Goal: Task Accomplishment & Management: Manage account settings

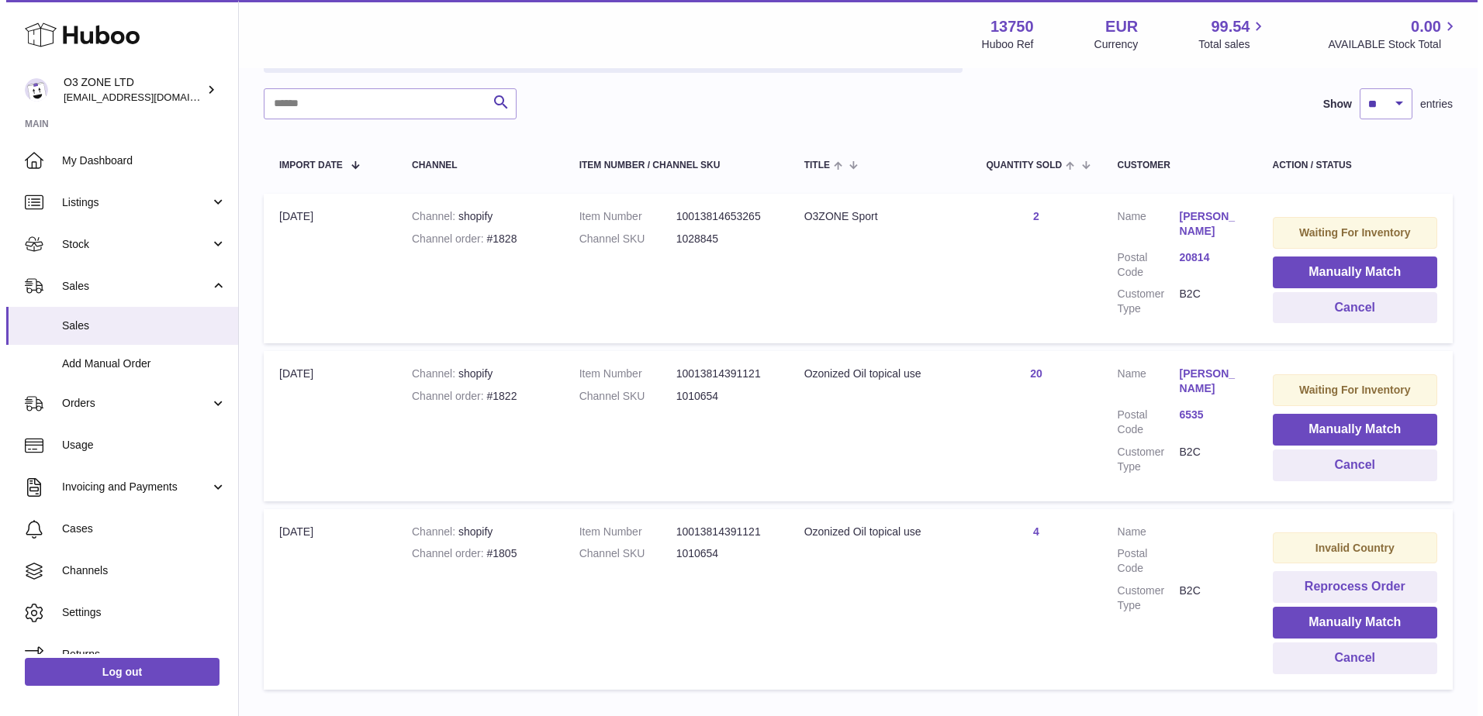
scroll to position [324, 0]
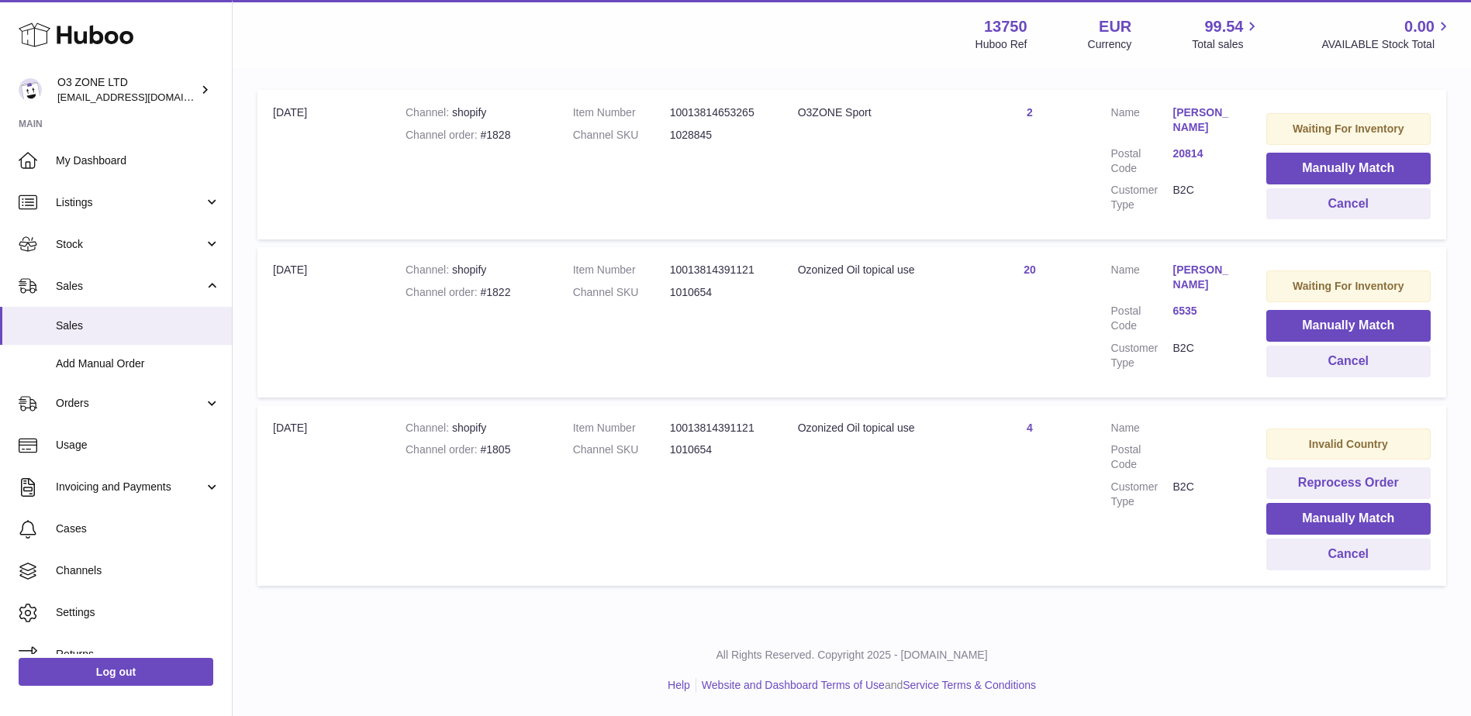
click at [506, 291] on div "Channel order #1822" at bounding box center [474, 292] width 136 height 15
copy div "1822"
click at [1217, 270] on link "Olaf Kuhnke" at bounding box center [1204, 277] width 62 height 29
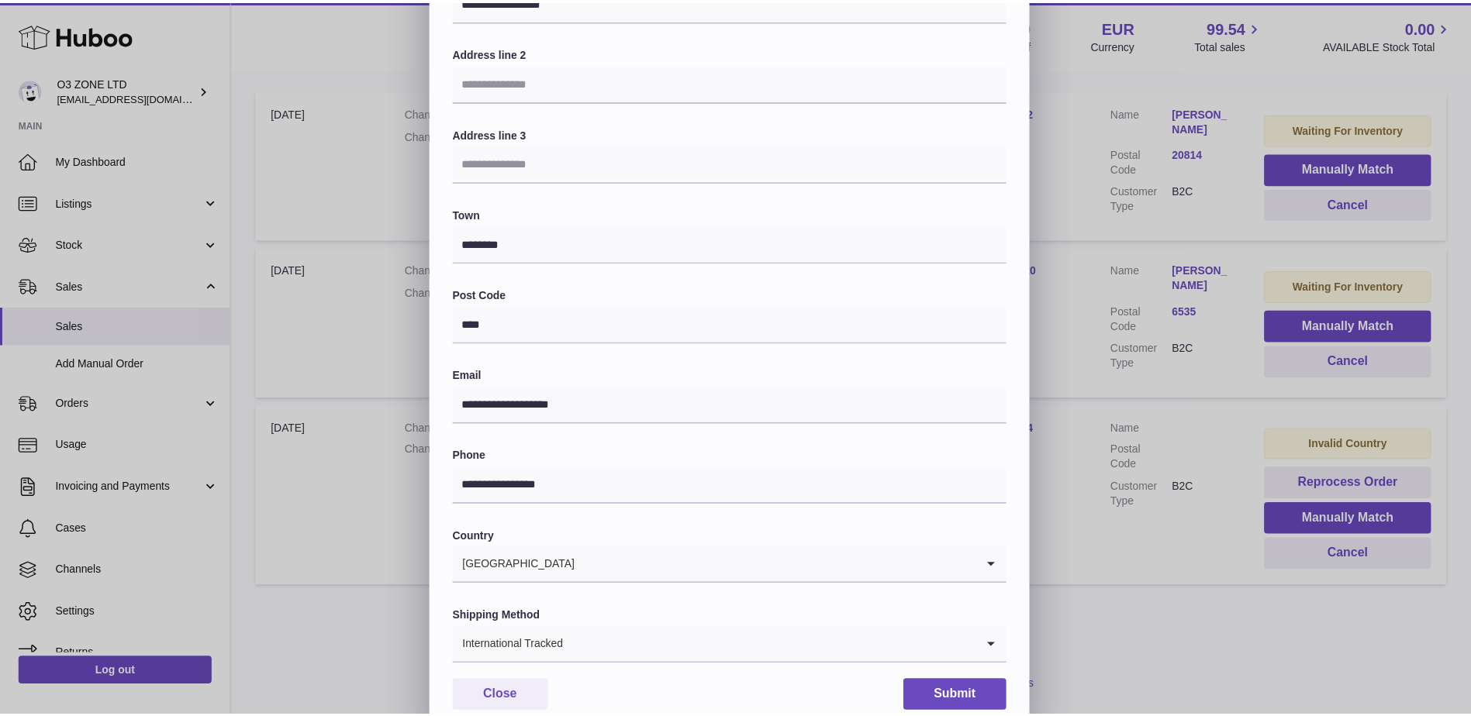
scroll to position [216, 0]
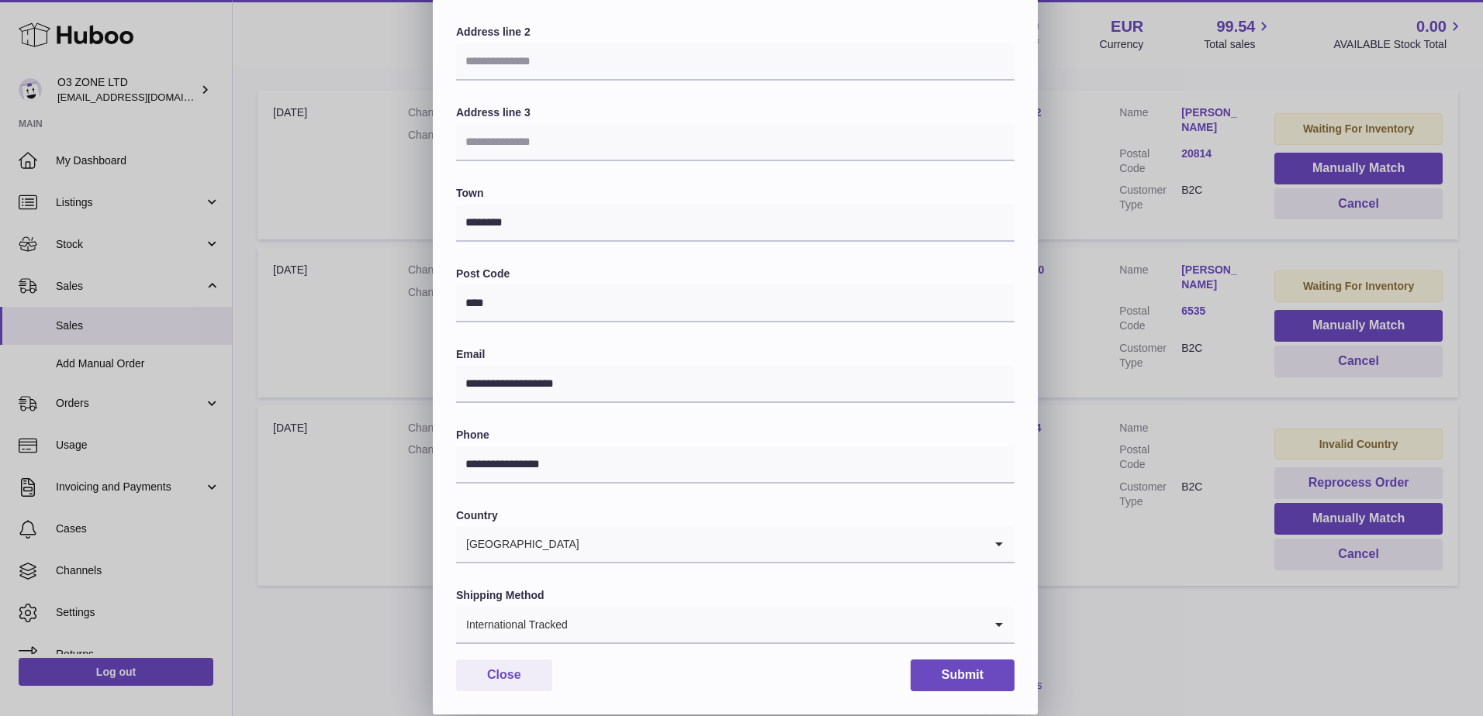
click at [1130, 405] on div "**********" at bounding box center [741, 249] width 1483 height 930
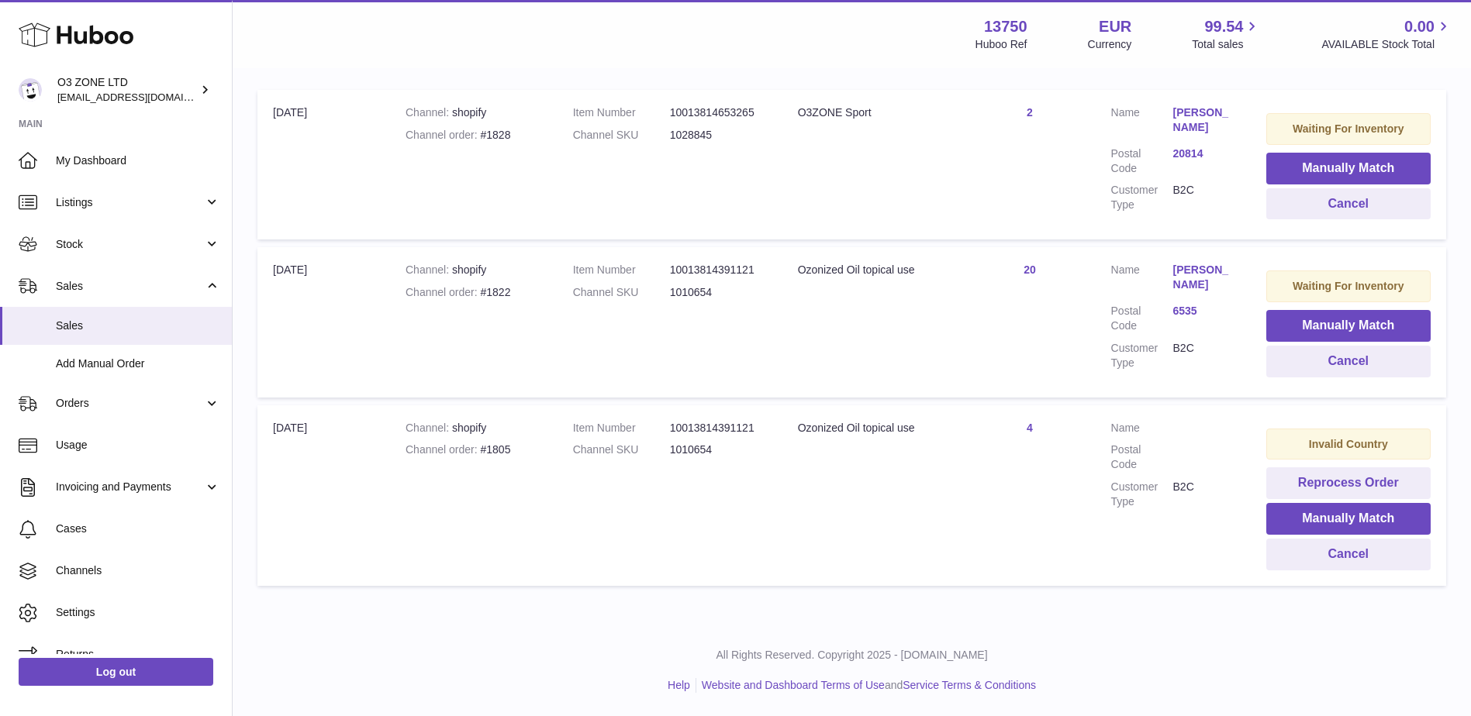
scroll to position [14, 0]
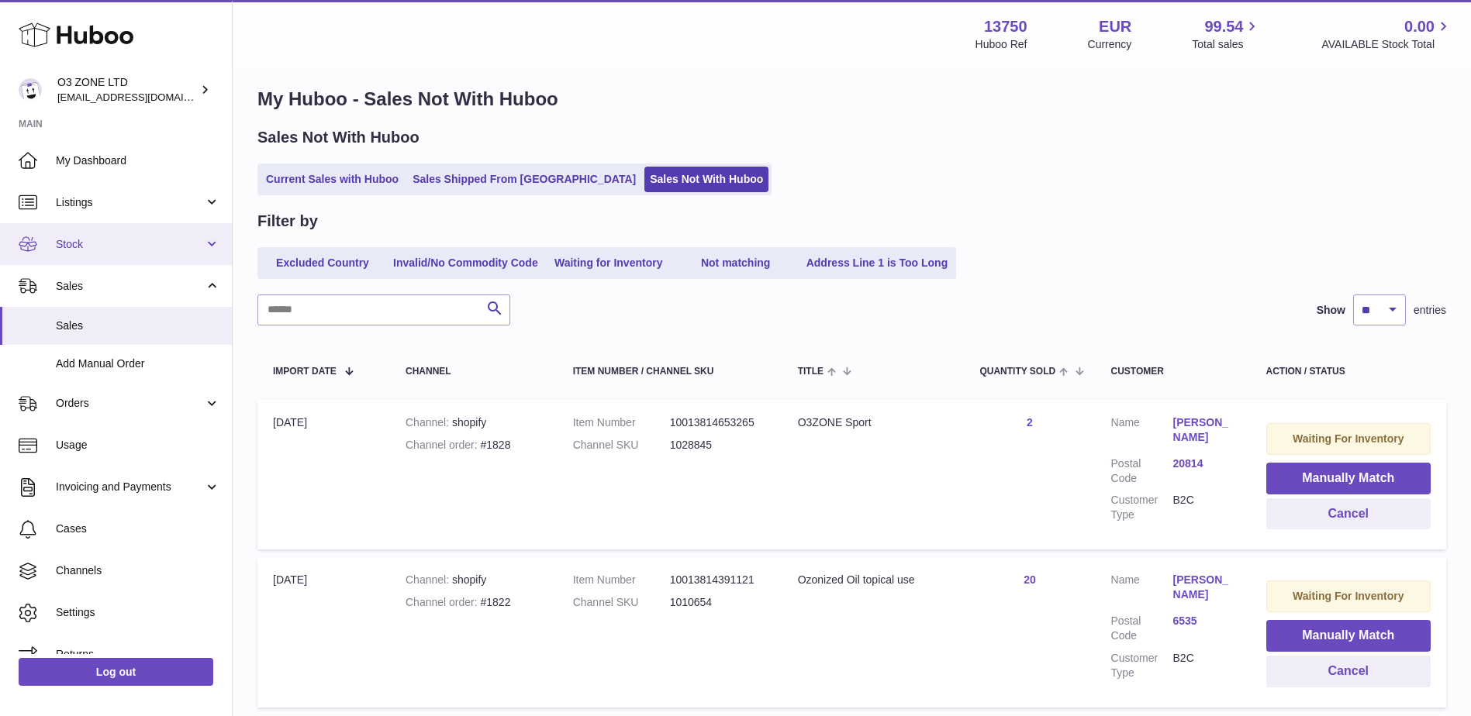
click at [120, 234] on link "Stock" at bounding box center [116, 244] width 232 height 42
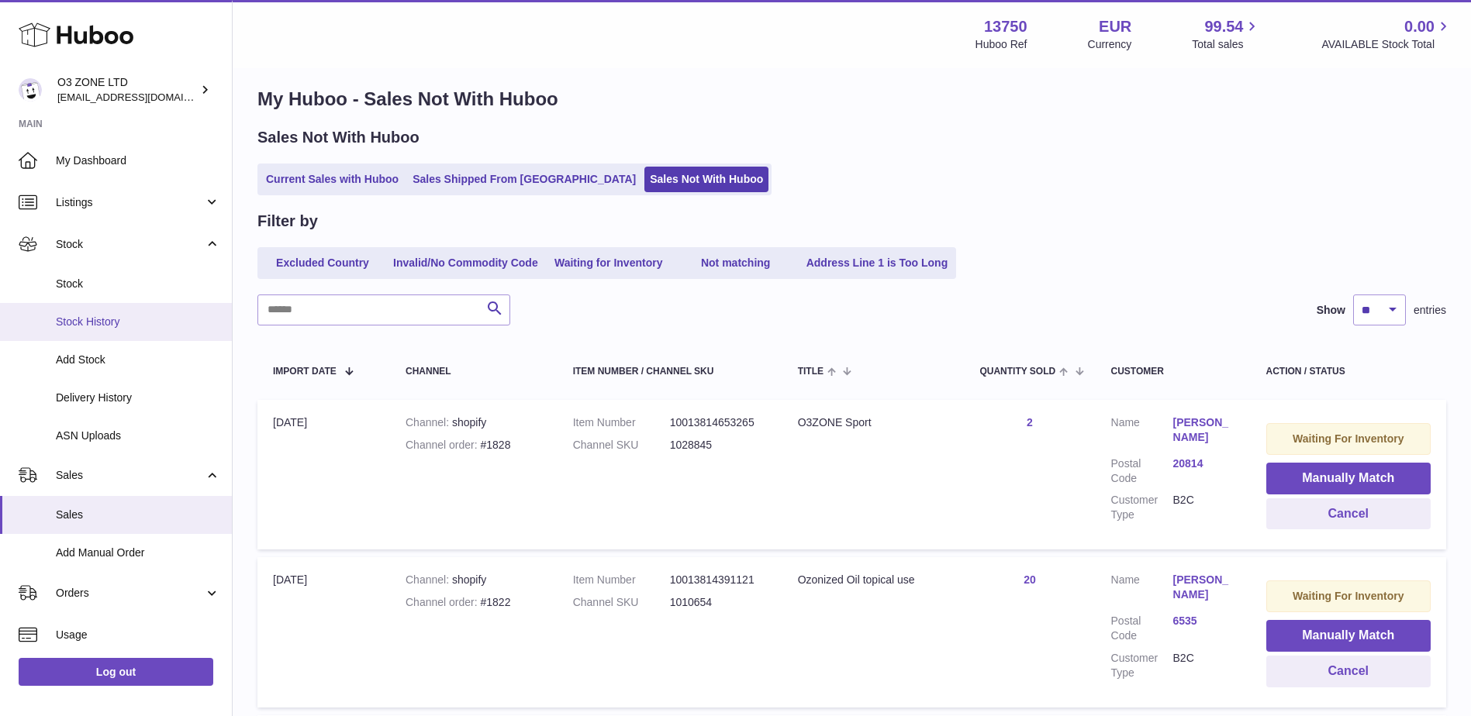
click at [90, 324] on span "Stock History" at bounding box center [138, 322] width 164 height 15
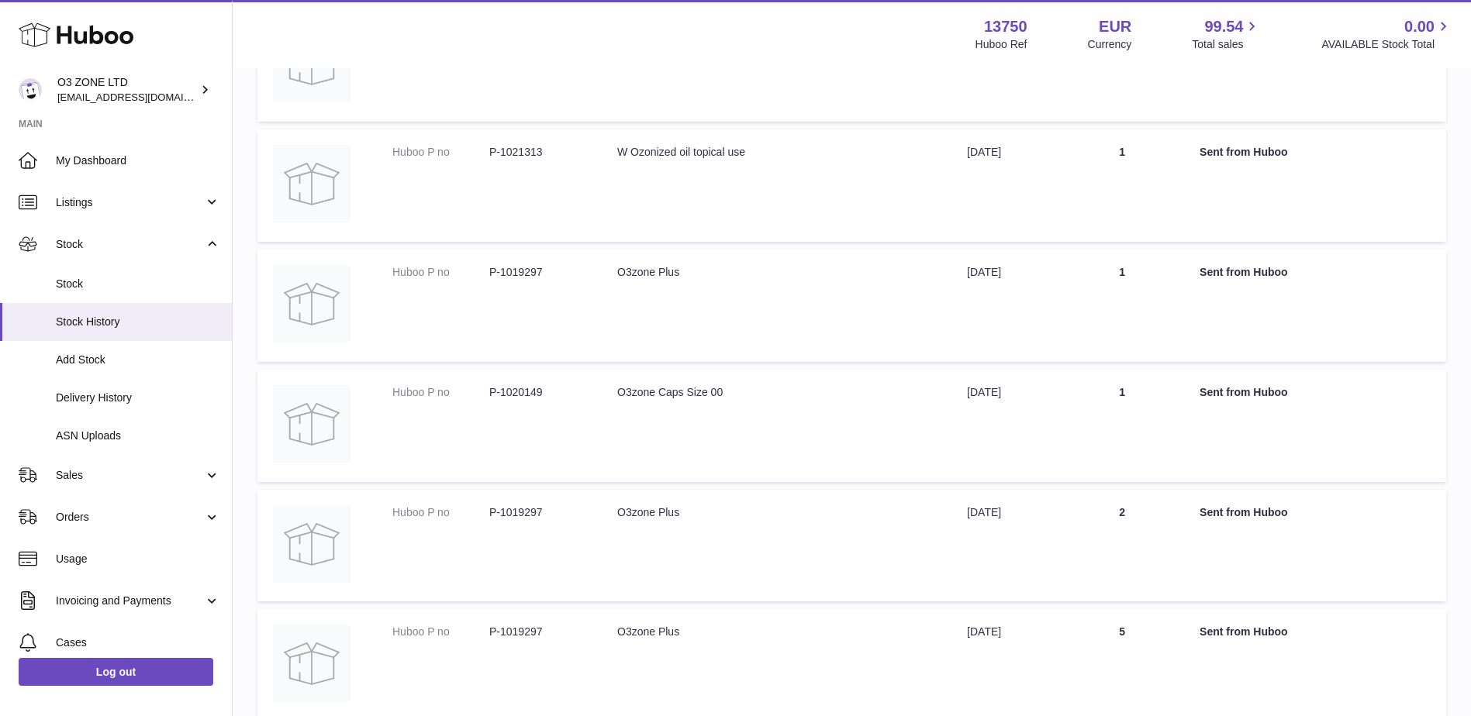
scroll to position [465, 0]
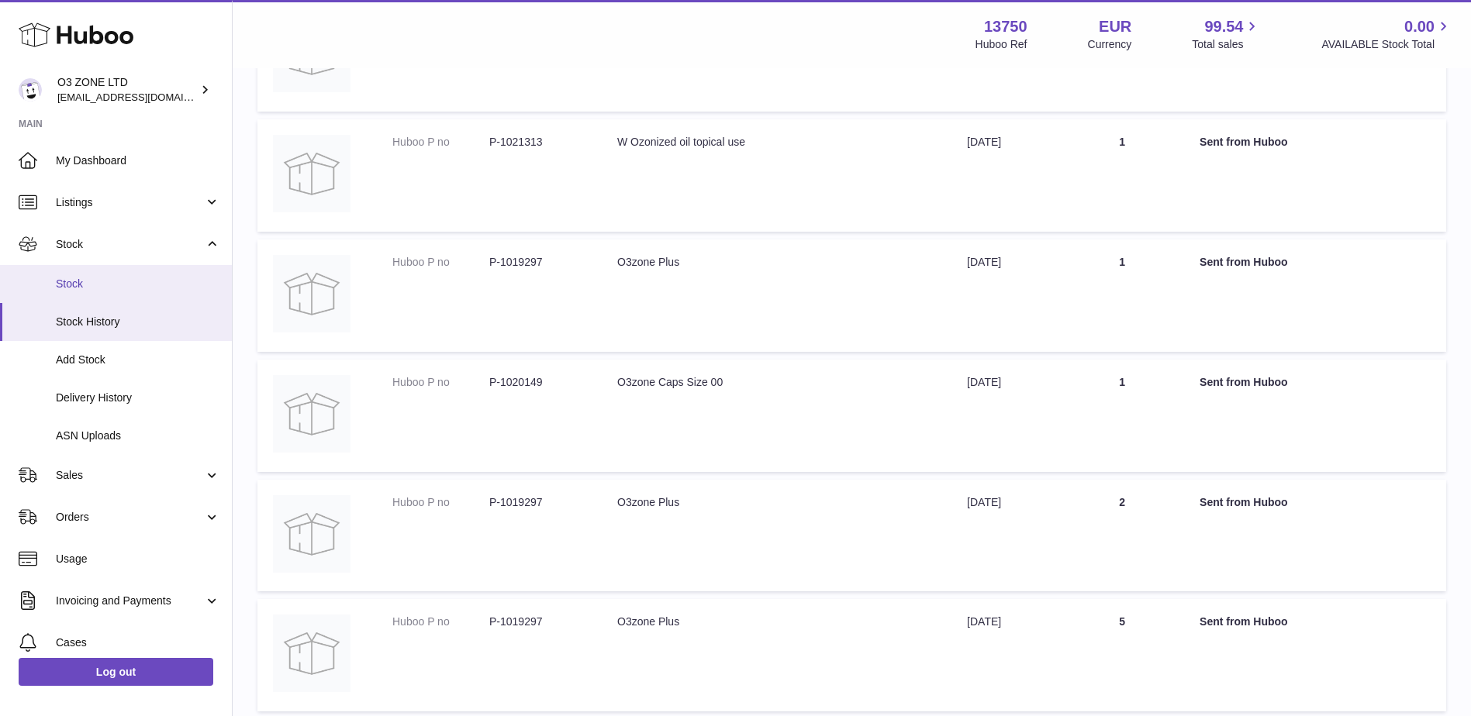
click at [82, 287] on span "Stock" at bounding box center [138, 284] width 164 height 15
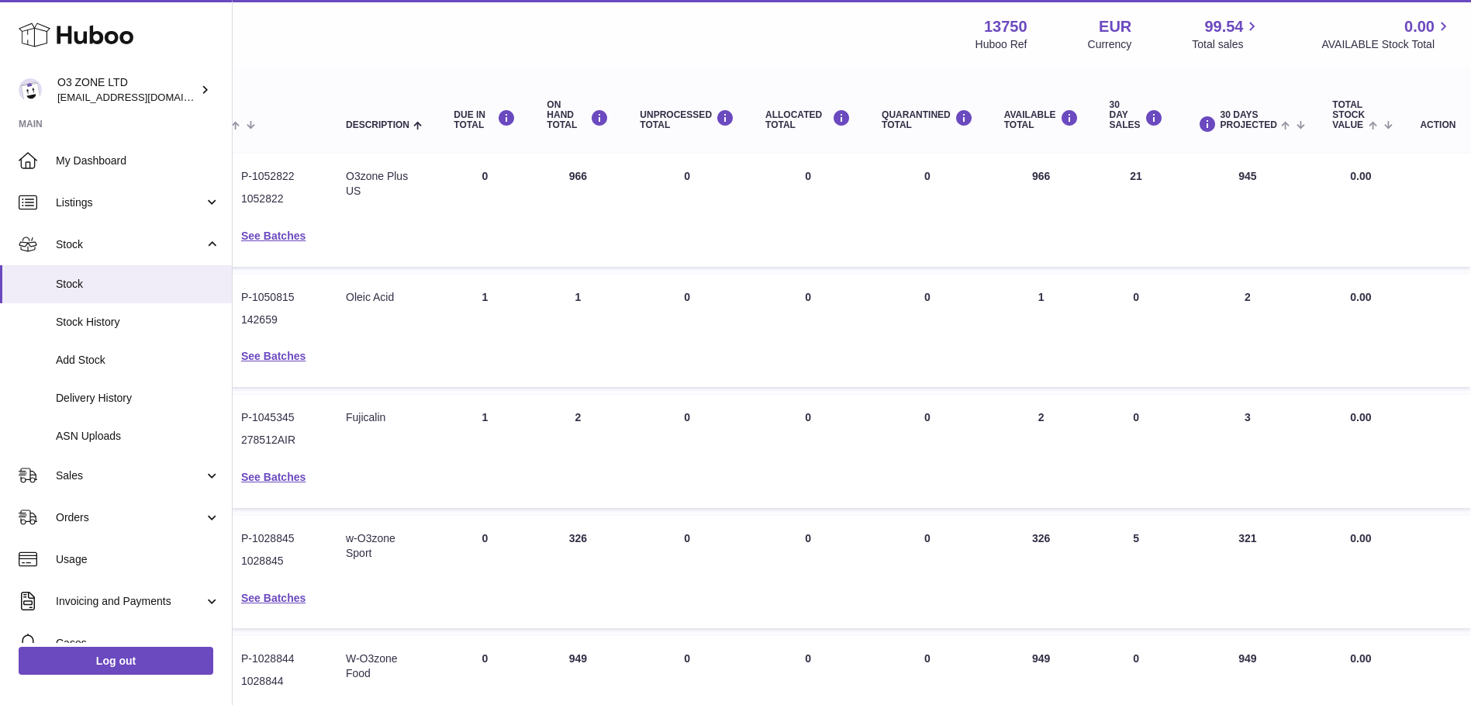
scroll to position [155, 0]
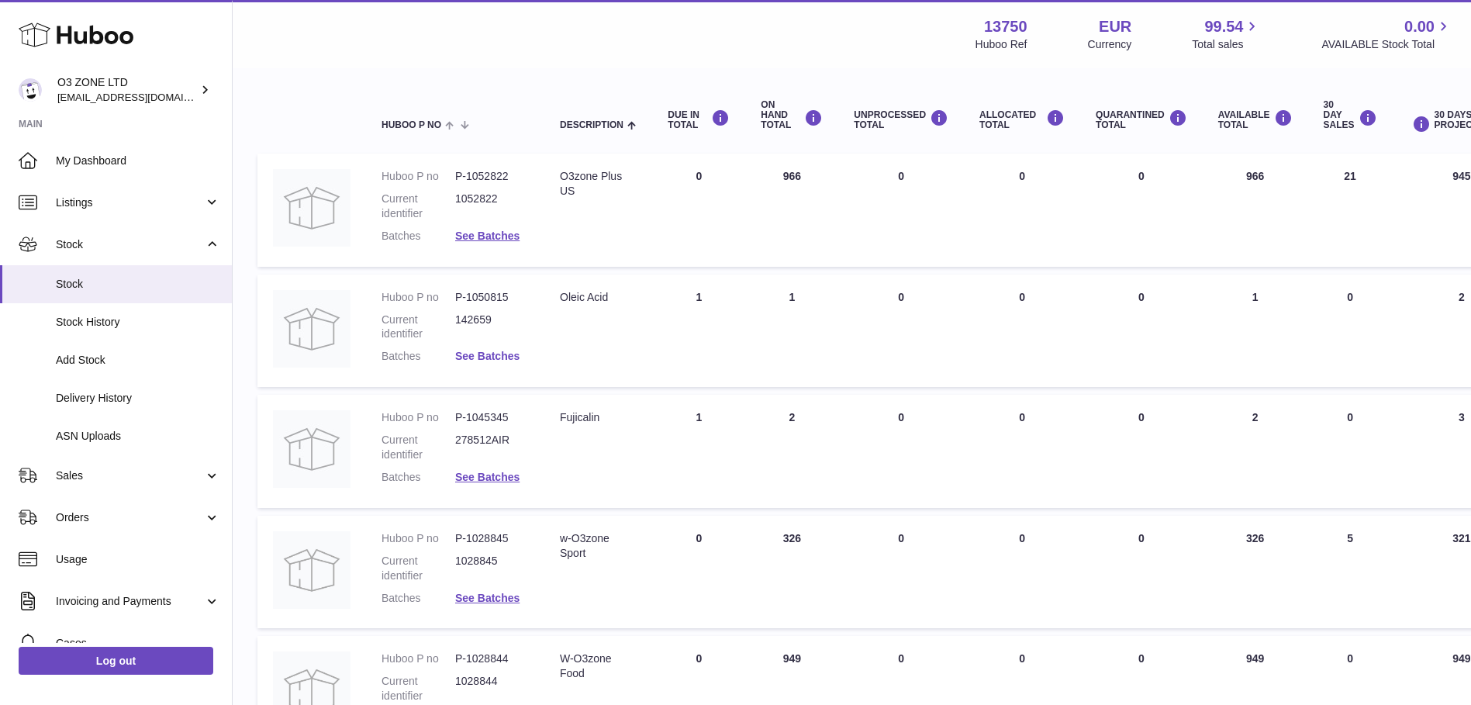
click at [477, 354] on link "See Batches" at bounding box center [487, 356] width 64 height 12
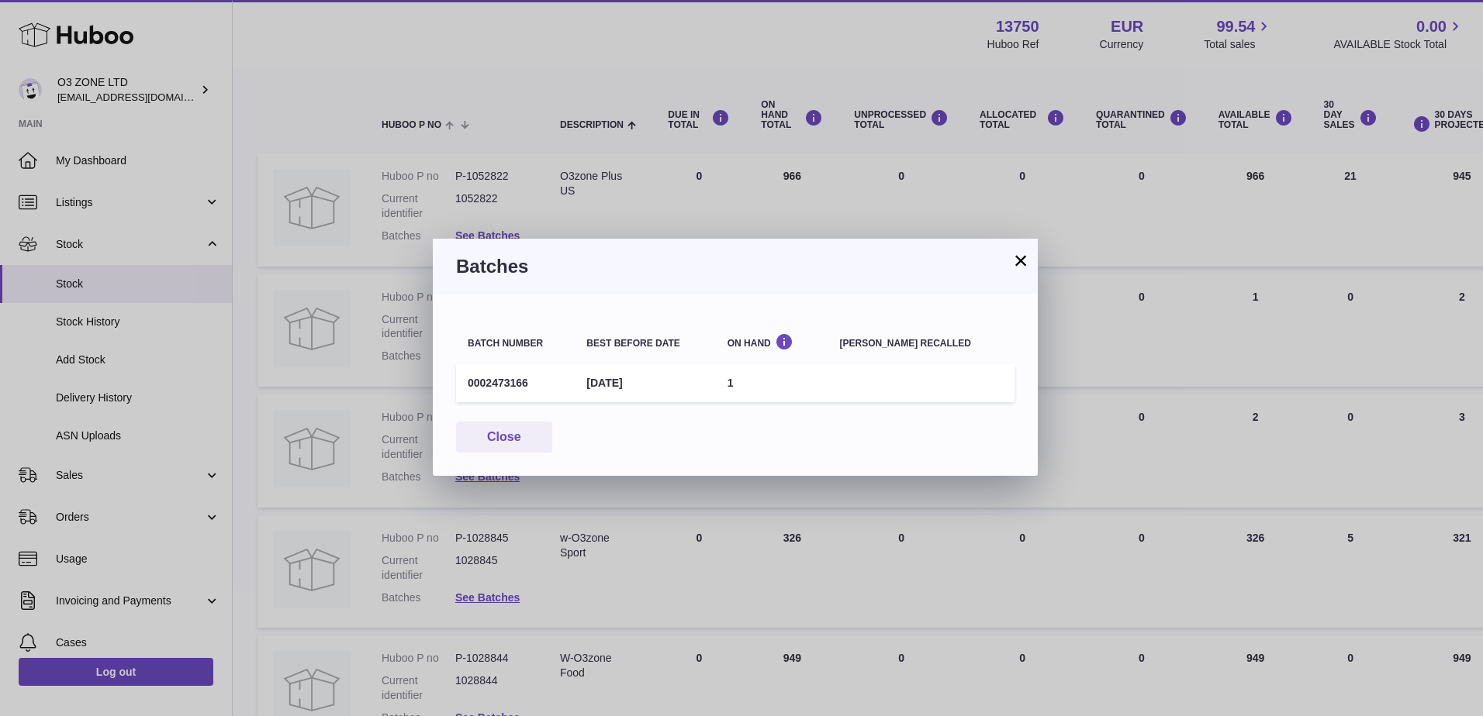
drag, startPoint x: 1017, startPoint y: 267, endPoint x: 1005, endPoint y: 271, distance: 13.0
click at [1017, 267] on button "×" at bounding box center [1020, 260] width 19 height 19
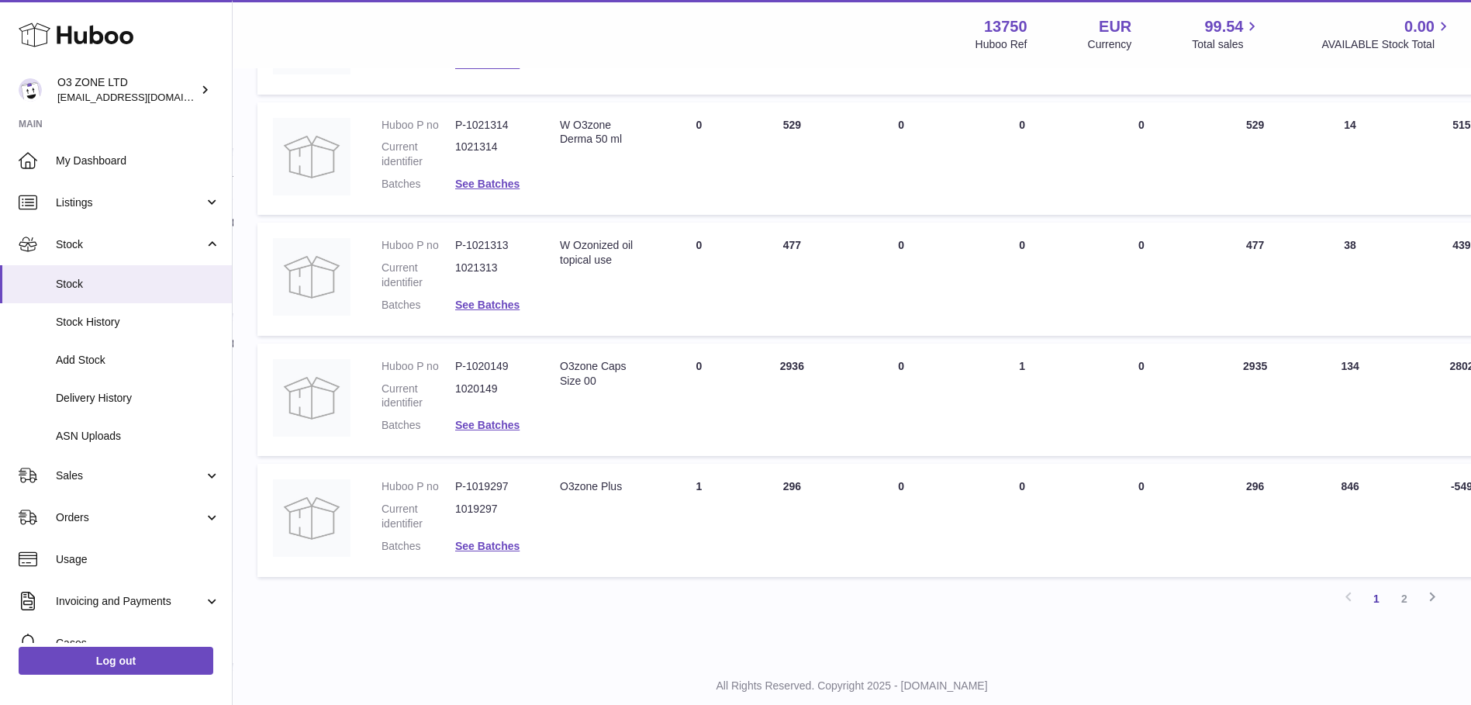
scroll to position [972, 0]
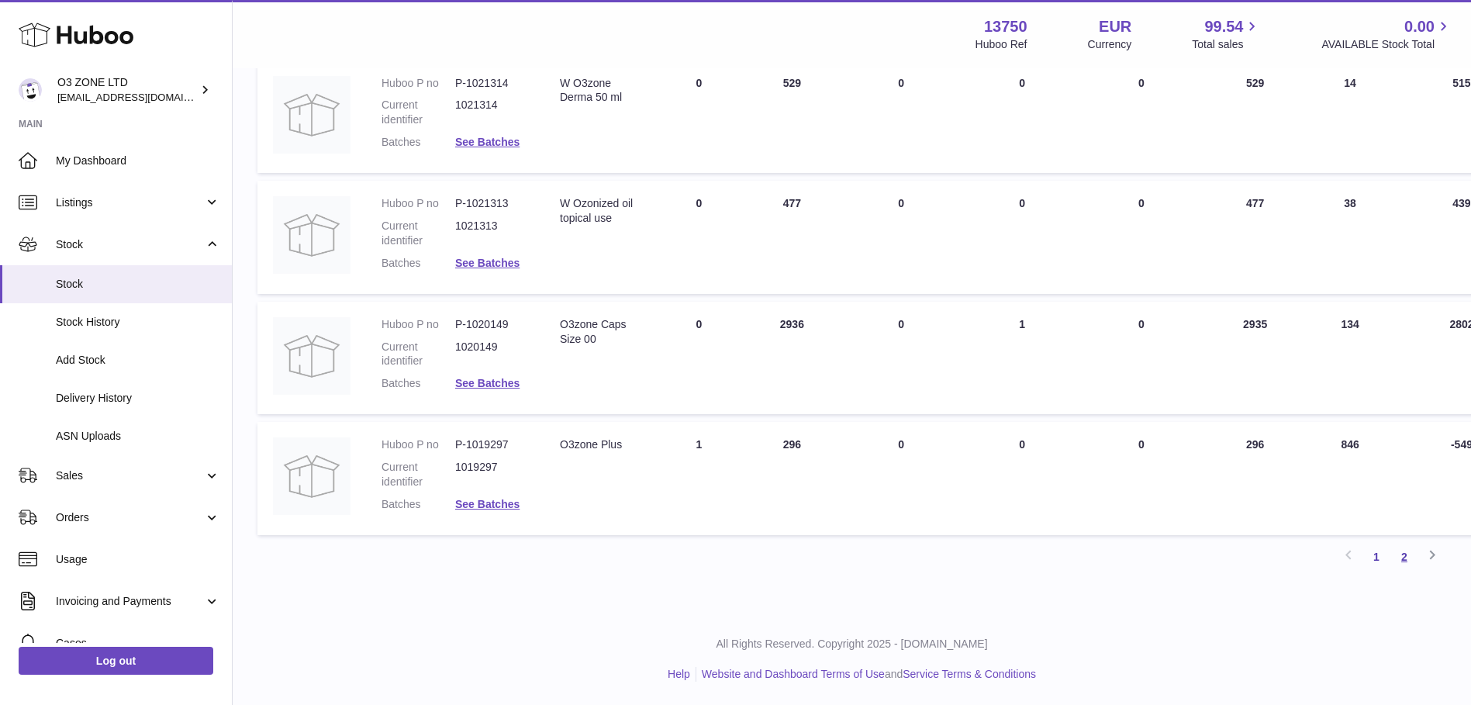
click at [1401, 557] on link "2" at bounding box center [1404, 557] width 28 height 28
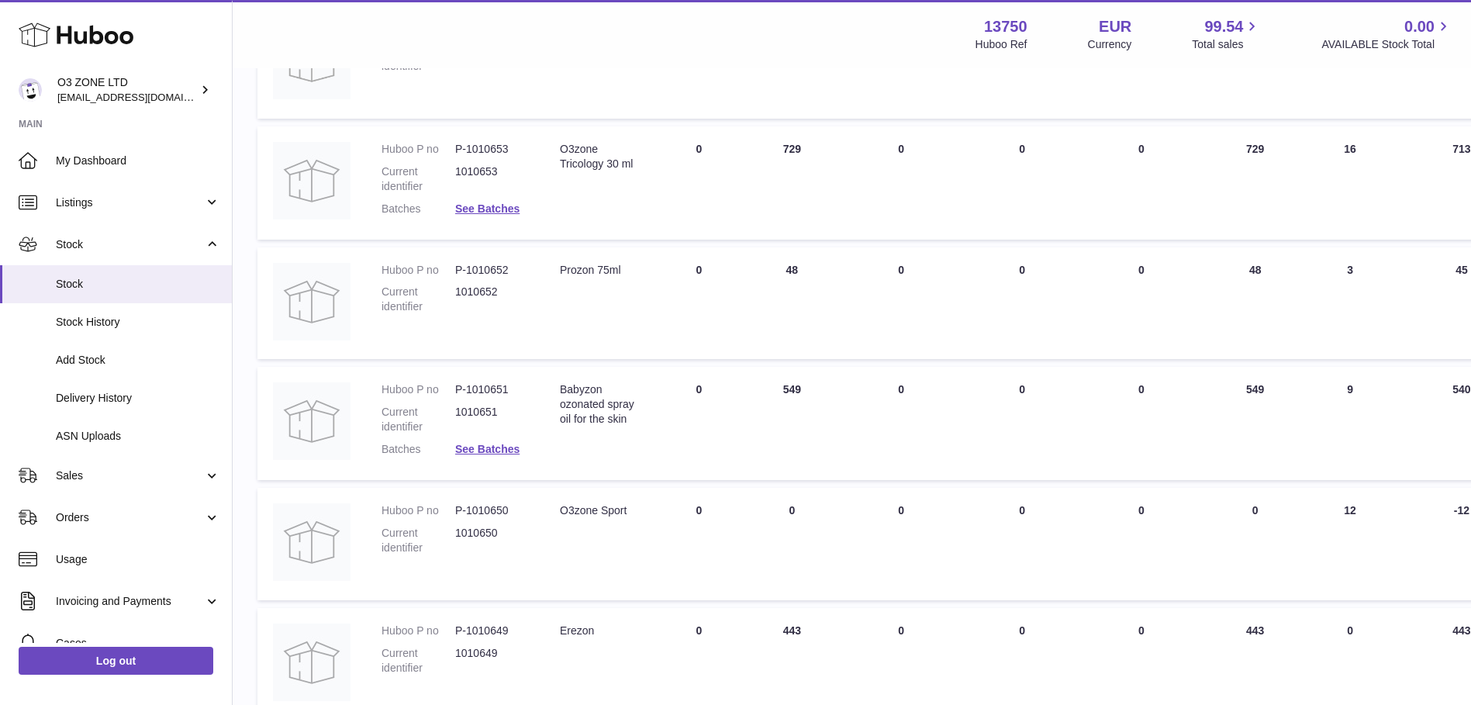
scroll to position [457, 0]
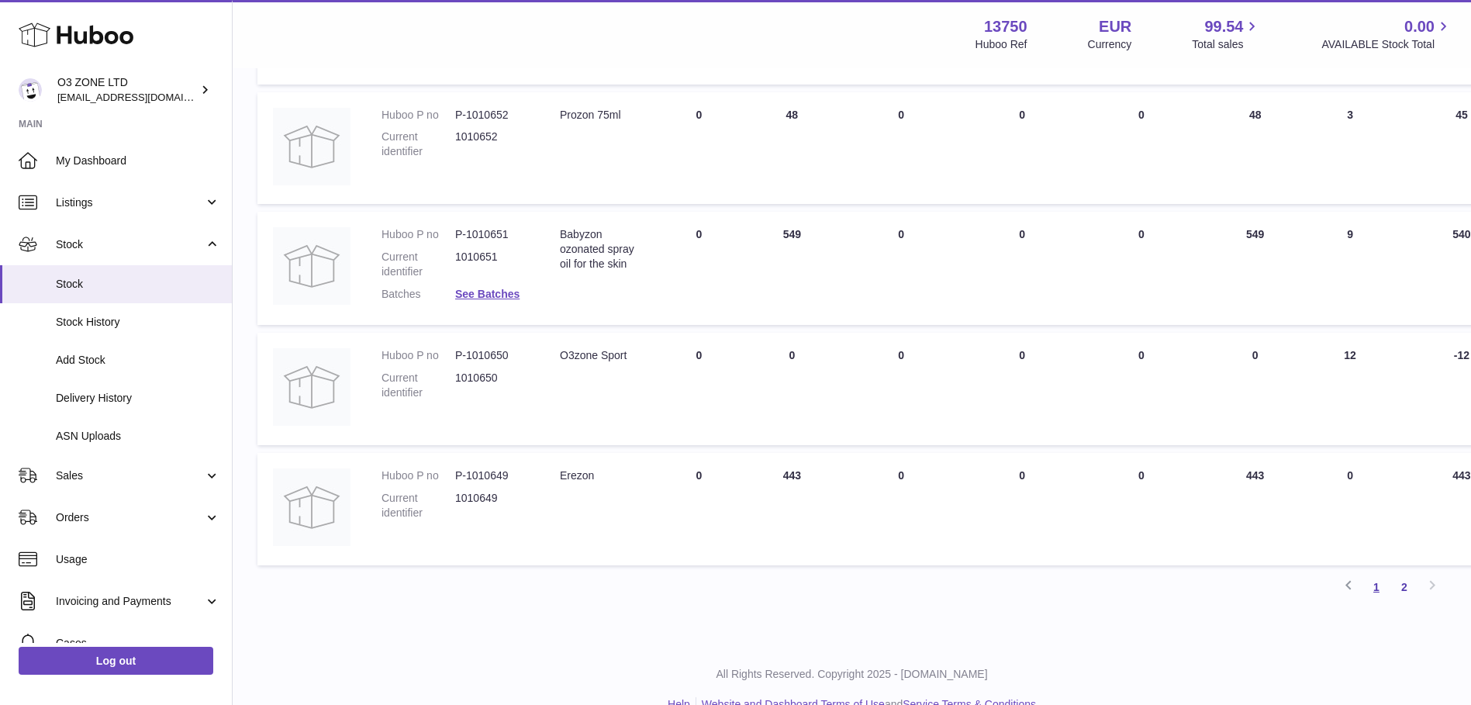
click at [1379, 587] on link "1" at bounding box center [1376, 587] width 28 height 28
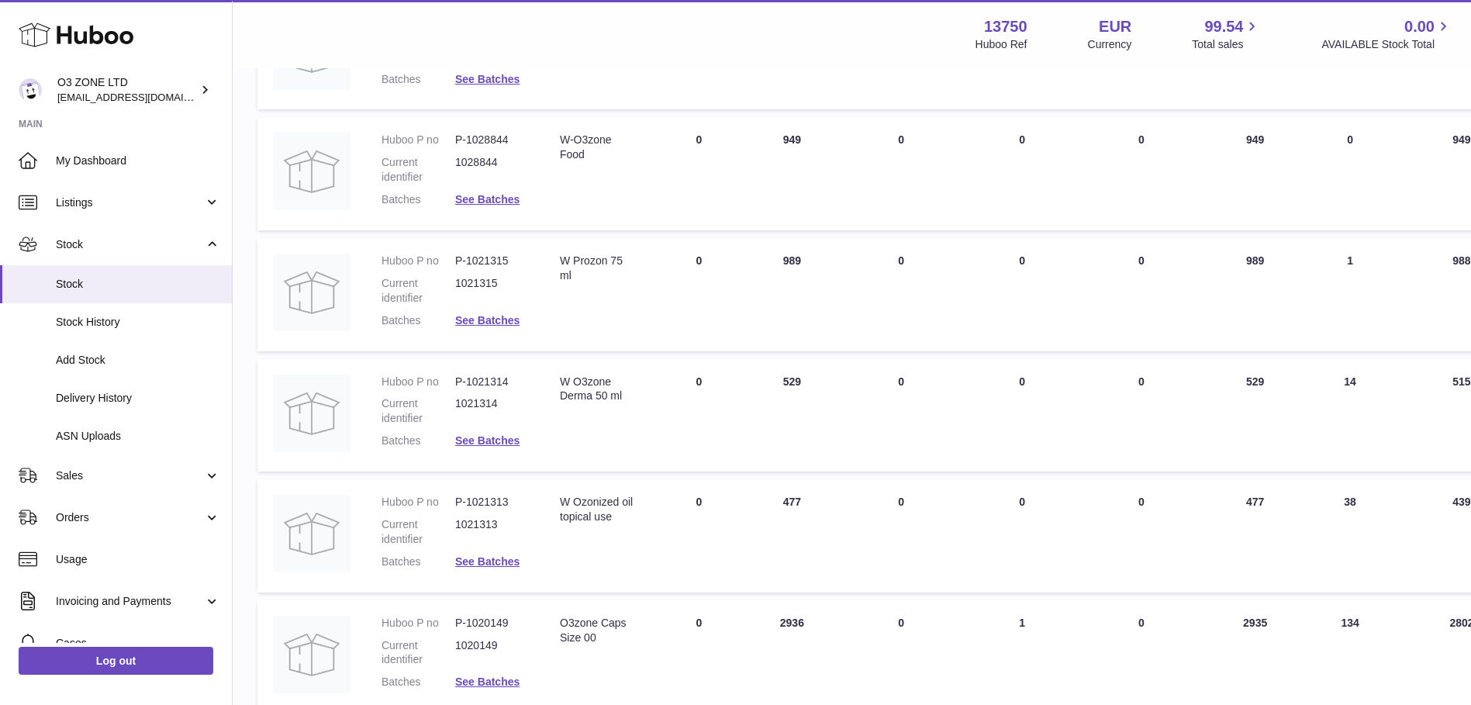
scroll to position [768, 0]
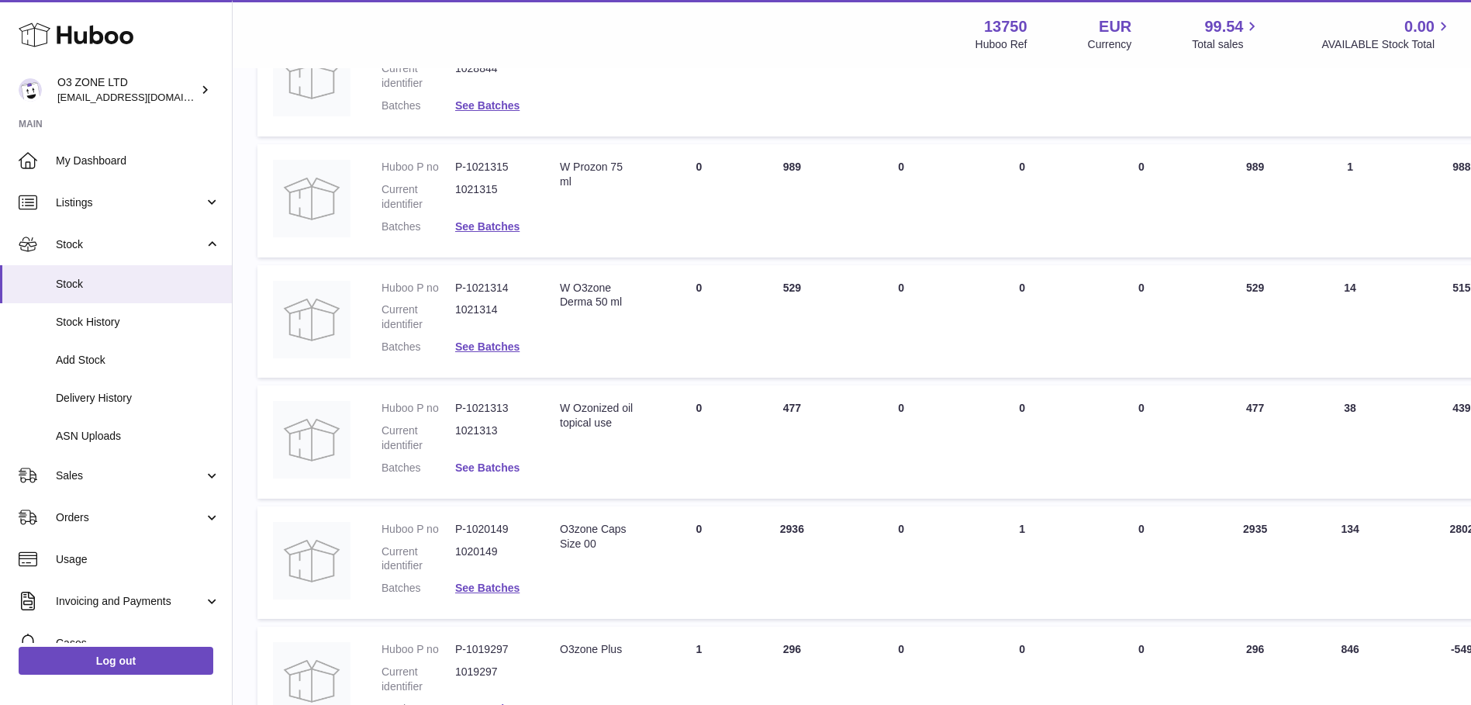
click at [504, 466] on link "See Batches" at bounding box center [487, 467] width 64 height 12
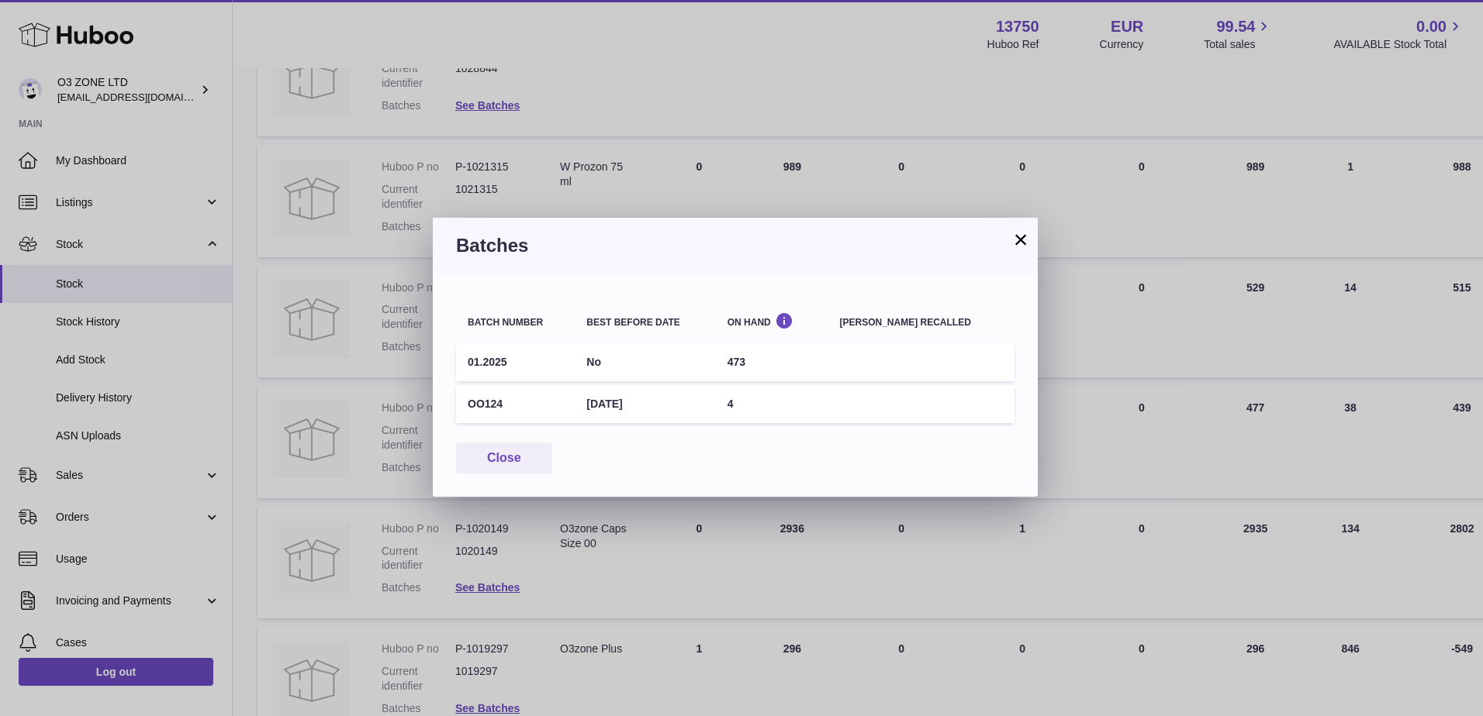
click at [1017, 241] on button "×" at bounding box center [1020, 239] width 19 height 19
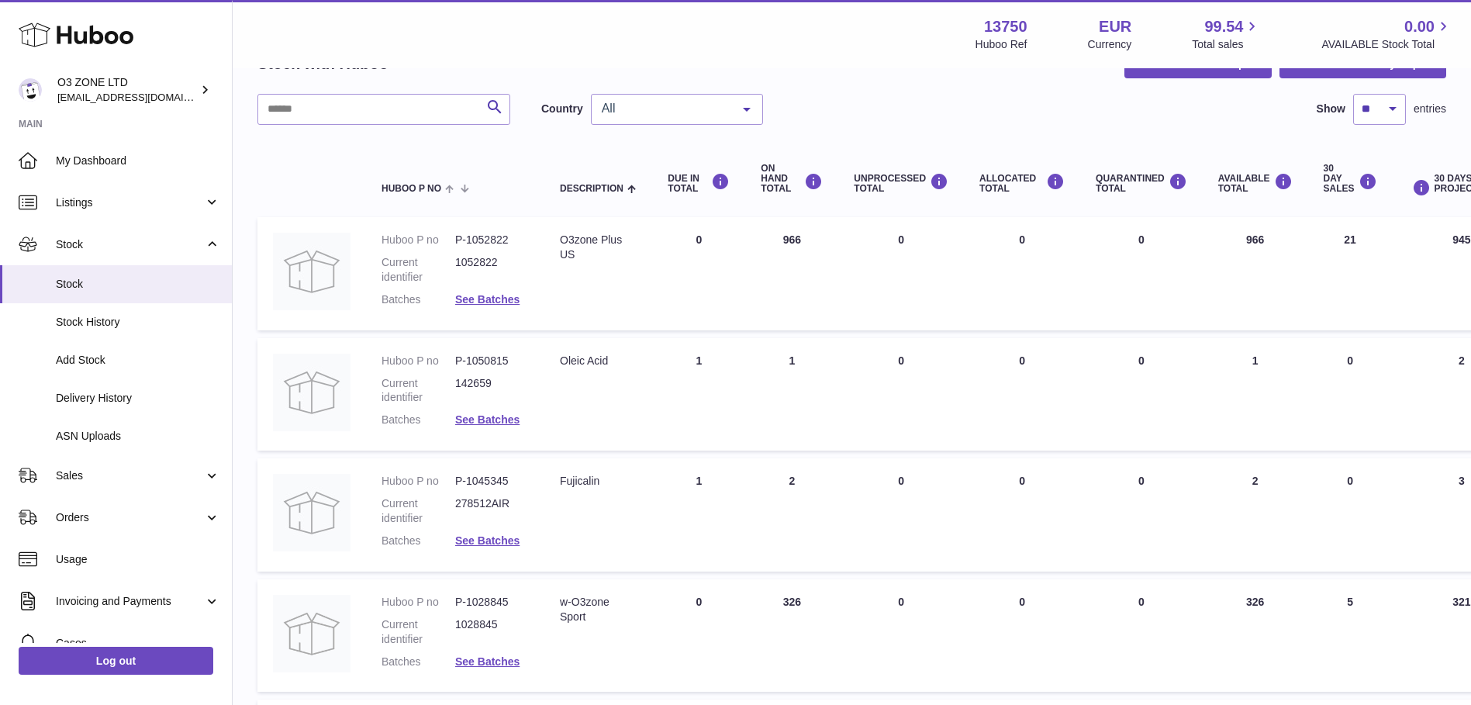
scroll to position [0, 0]
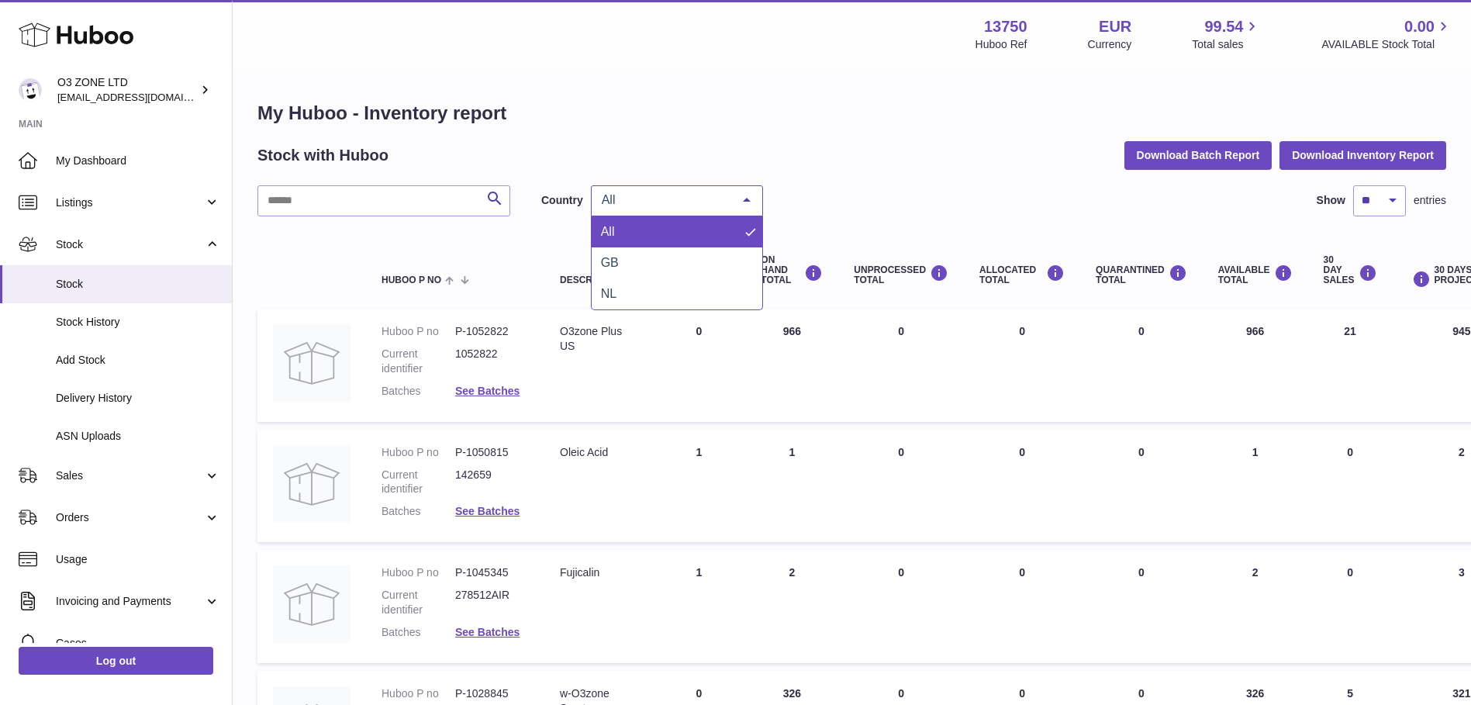
click at [633, 199] on span "All" at bounding box center [664, 200] width 133 height 16
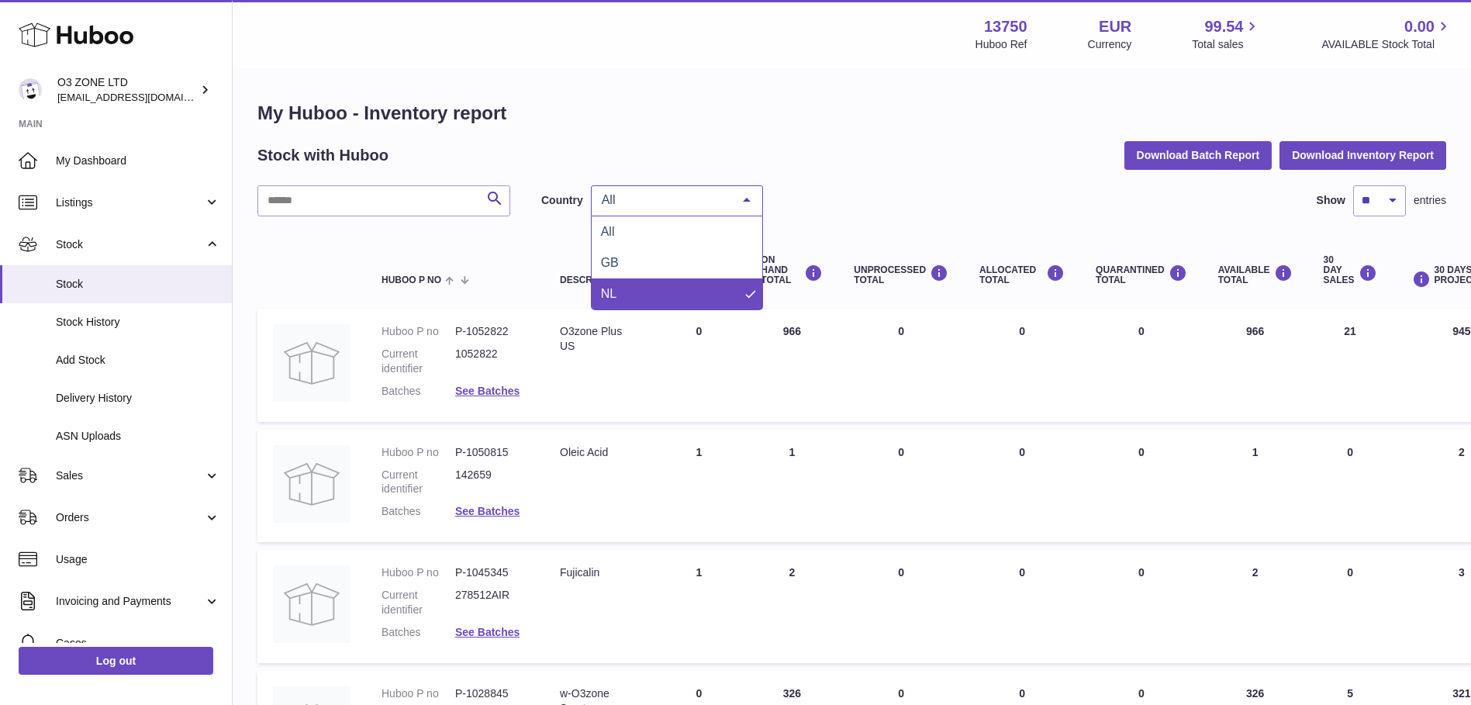
drag, startPoint x: 633, startPoint y: 283, endPoint x: 875, endPoint y: 465, distance: 303.5
click at [633, 284] on span "NL" at bounding box center [677, 293] width 171 height 31
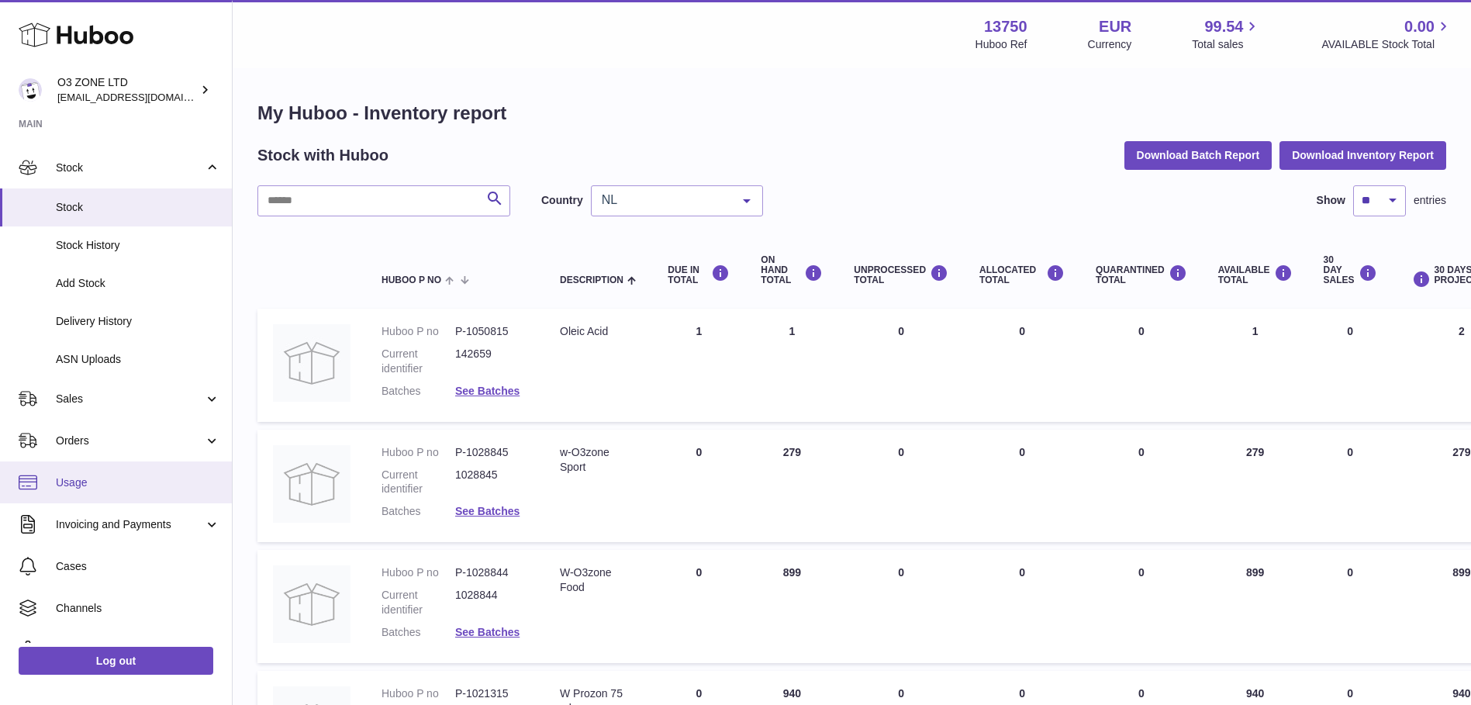
scroll to position [135, 0]
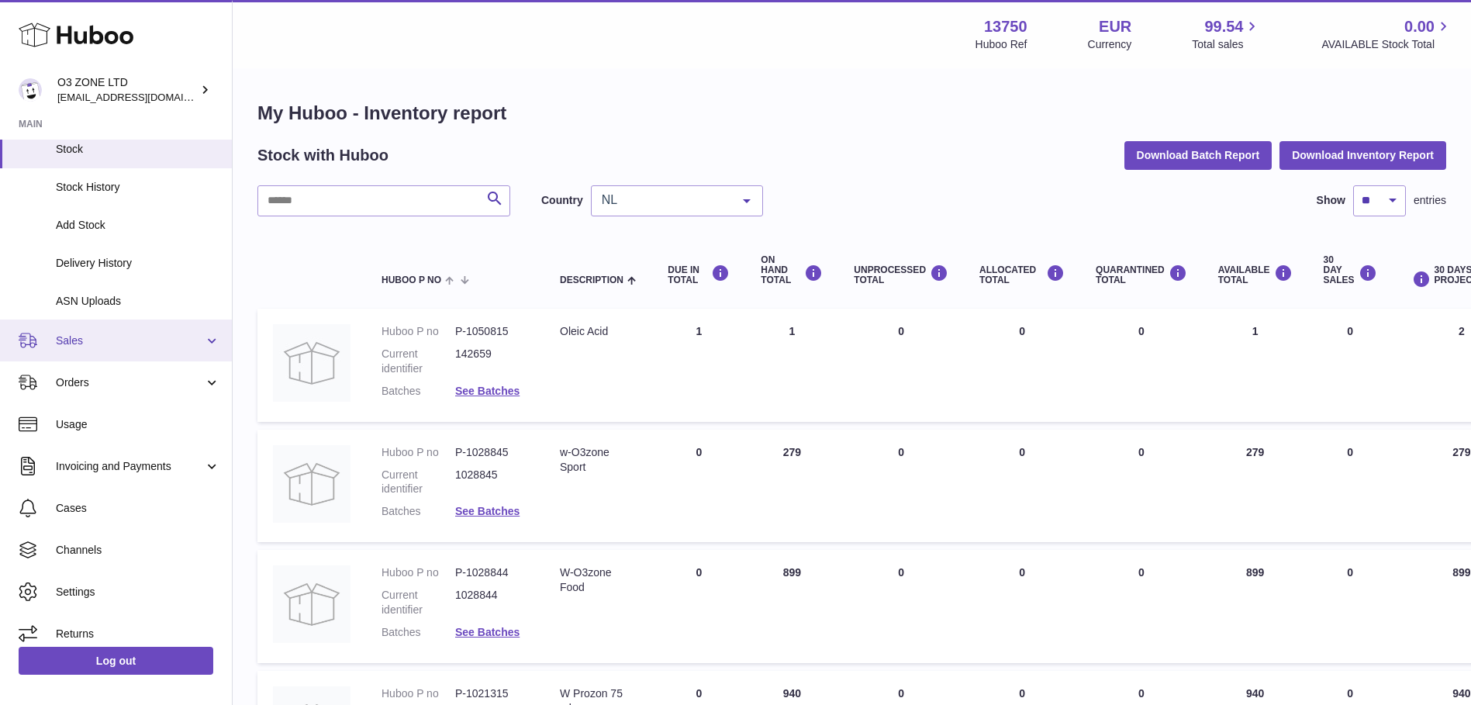
click at [109, 341] on span "Sales" at bounding box center [130, 340] width 148 height 15
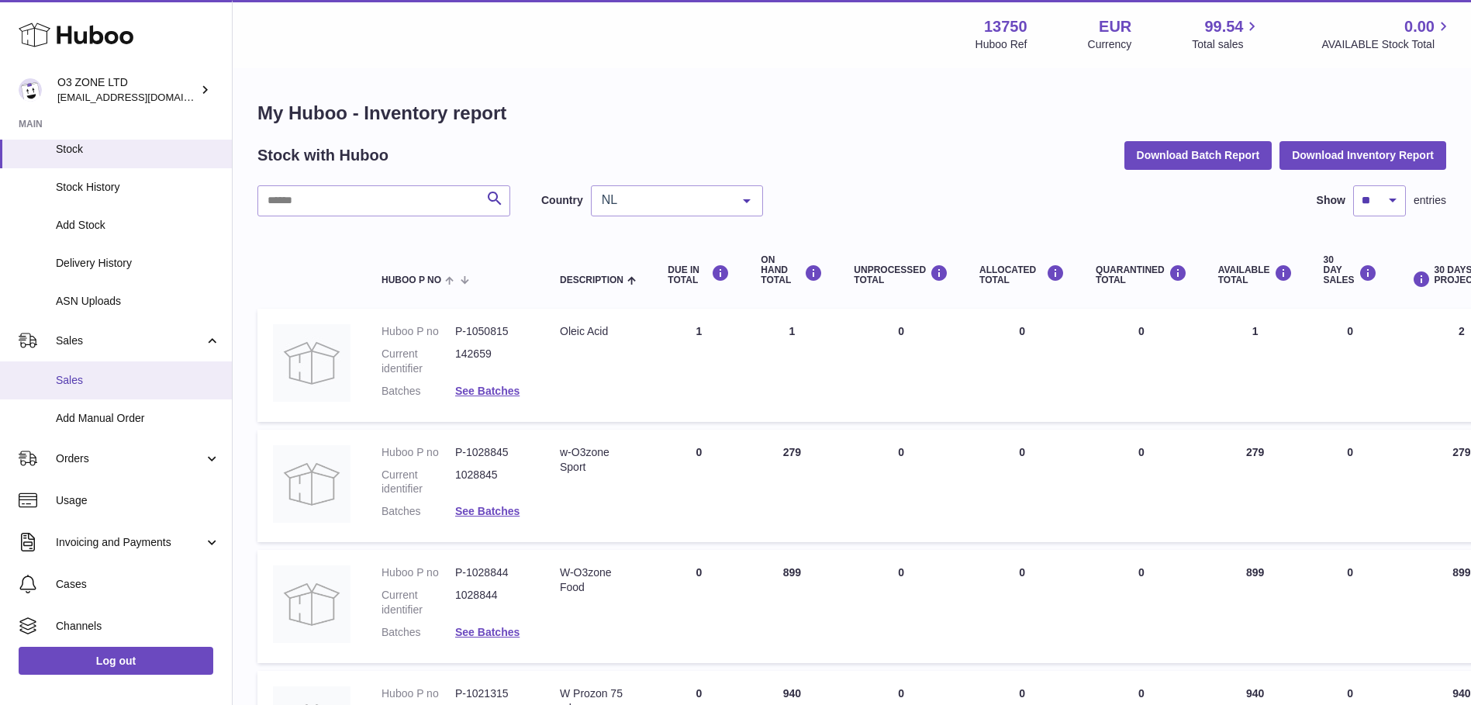
click at [98, 381] on span "Sales" at bounding box center [138, 380] width 164 height 15
click at [78, 380] on span "Sales" at bounding box center [138, 380] width 164 height 15
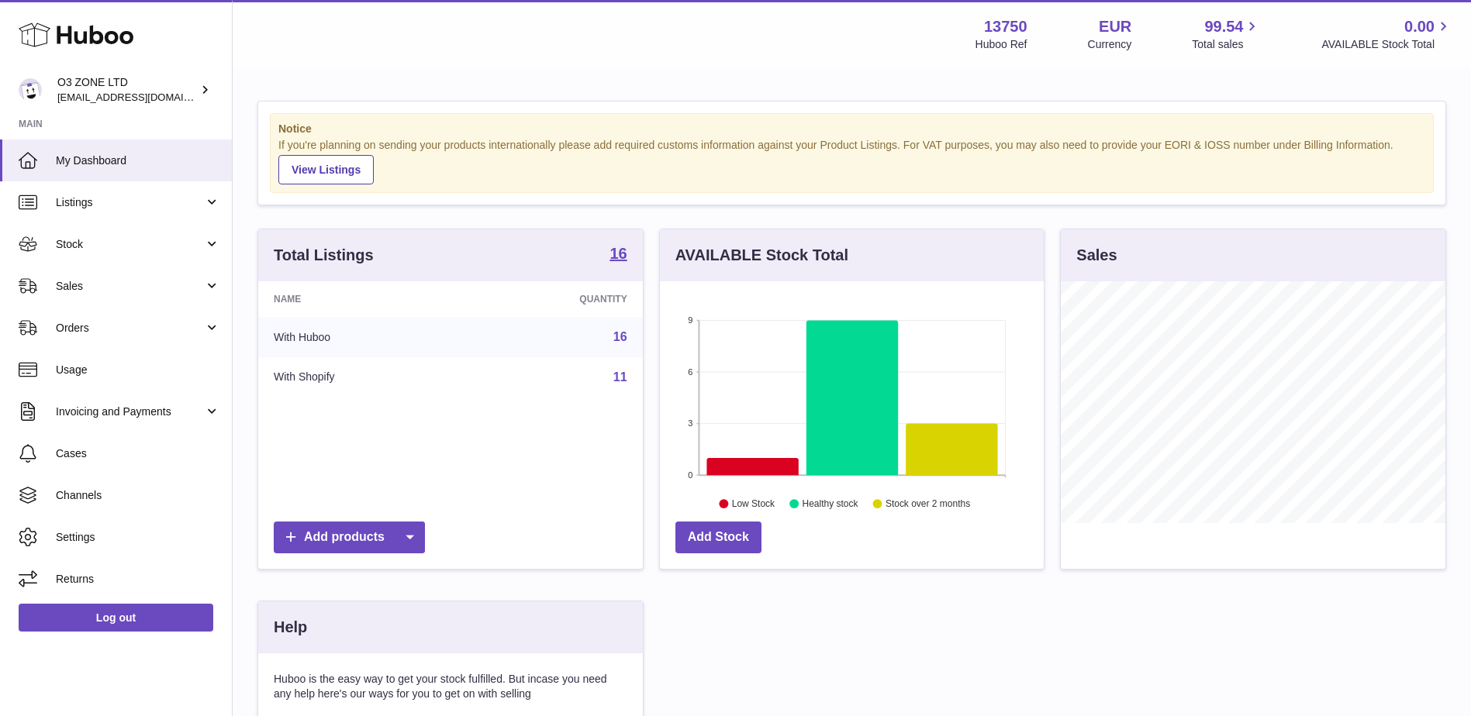
scroll to position [242, 384]
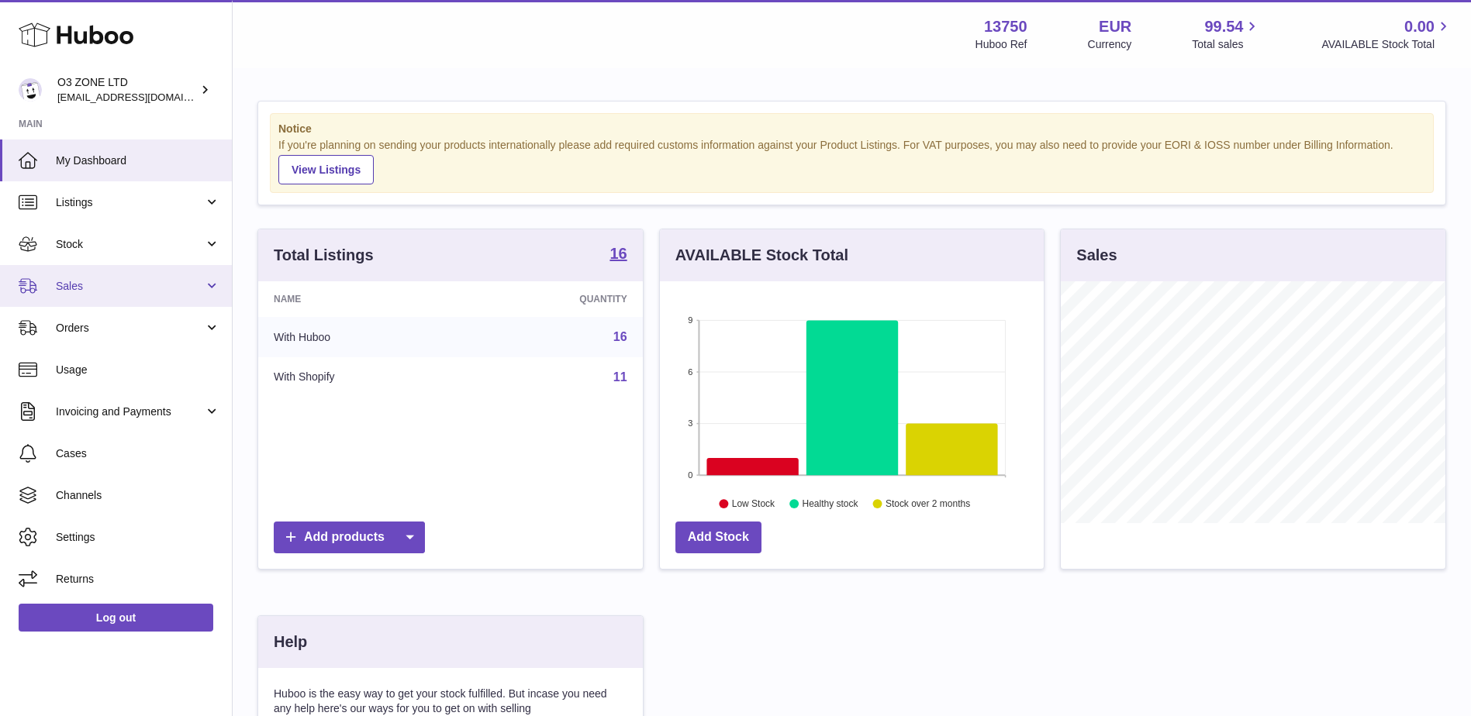
click at [68, 275] on link "Sales" at bounding box center [116, 286] width 232 height 42
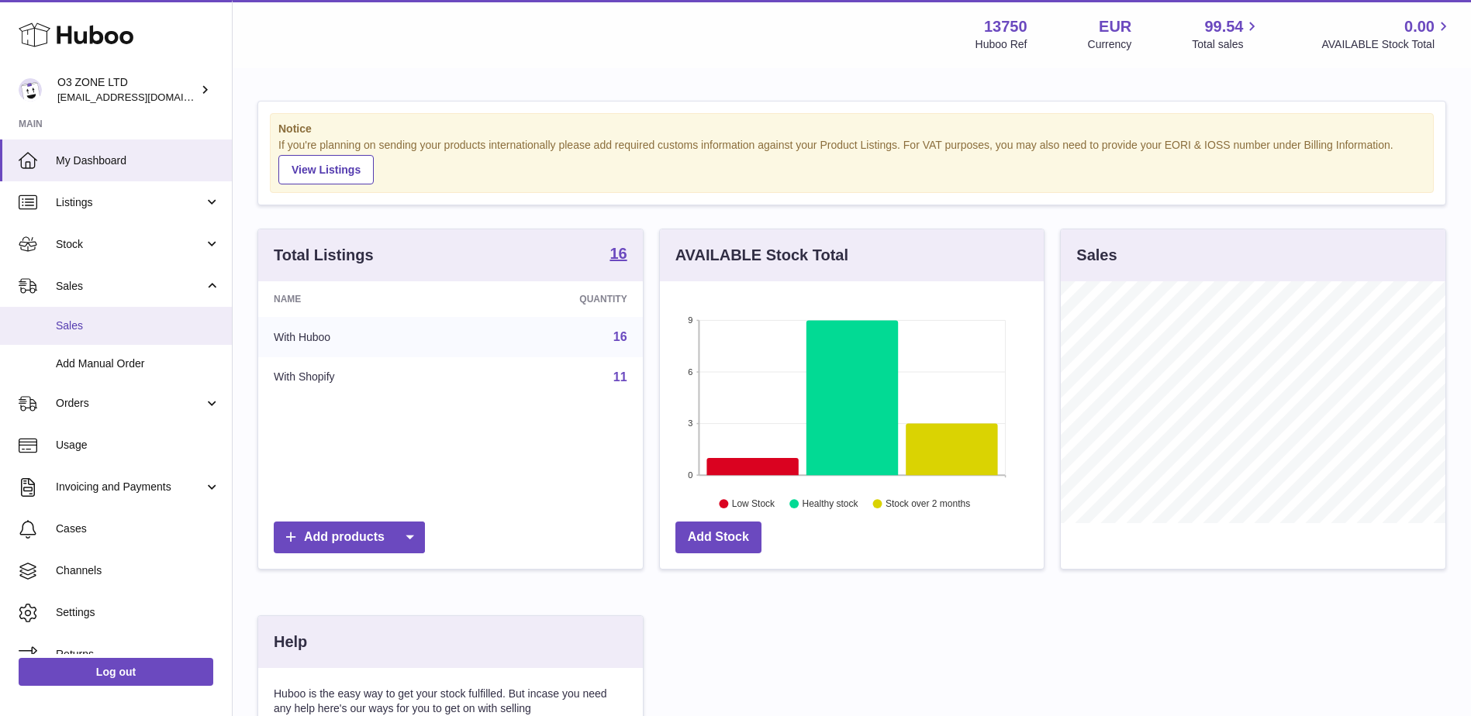
click at [96, 316] on link "Sales" at bounding box center [116, 326] width 232 height 38
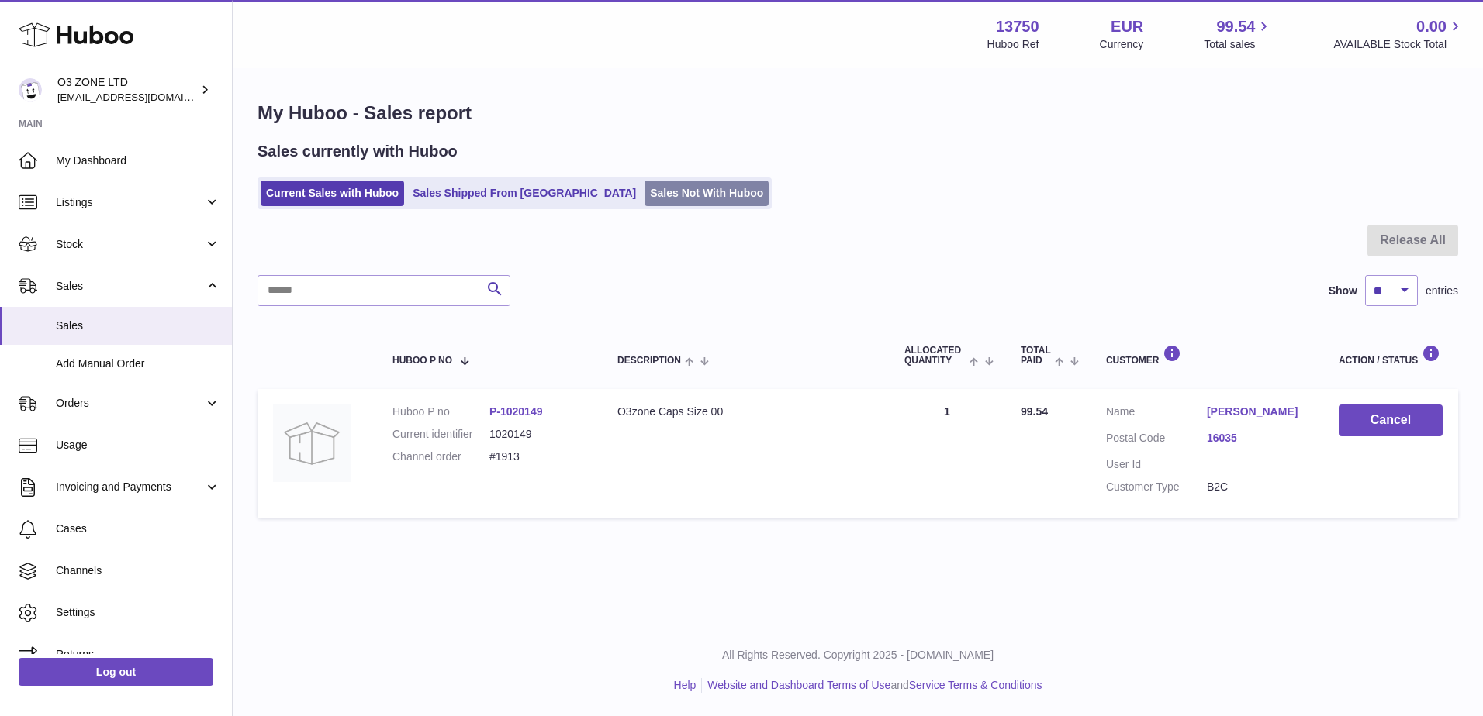
click at [644, 196] on link "Sales Not With Huboo" at bounding box center [706, 194] width 124 height 26
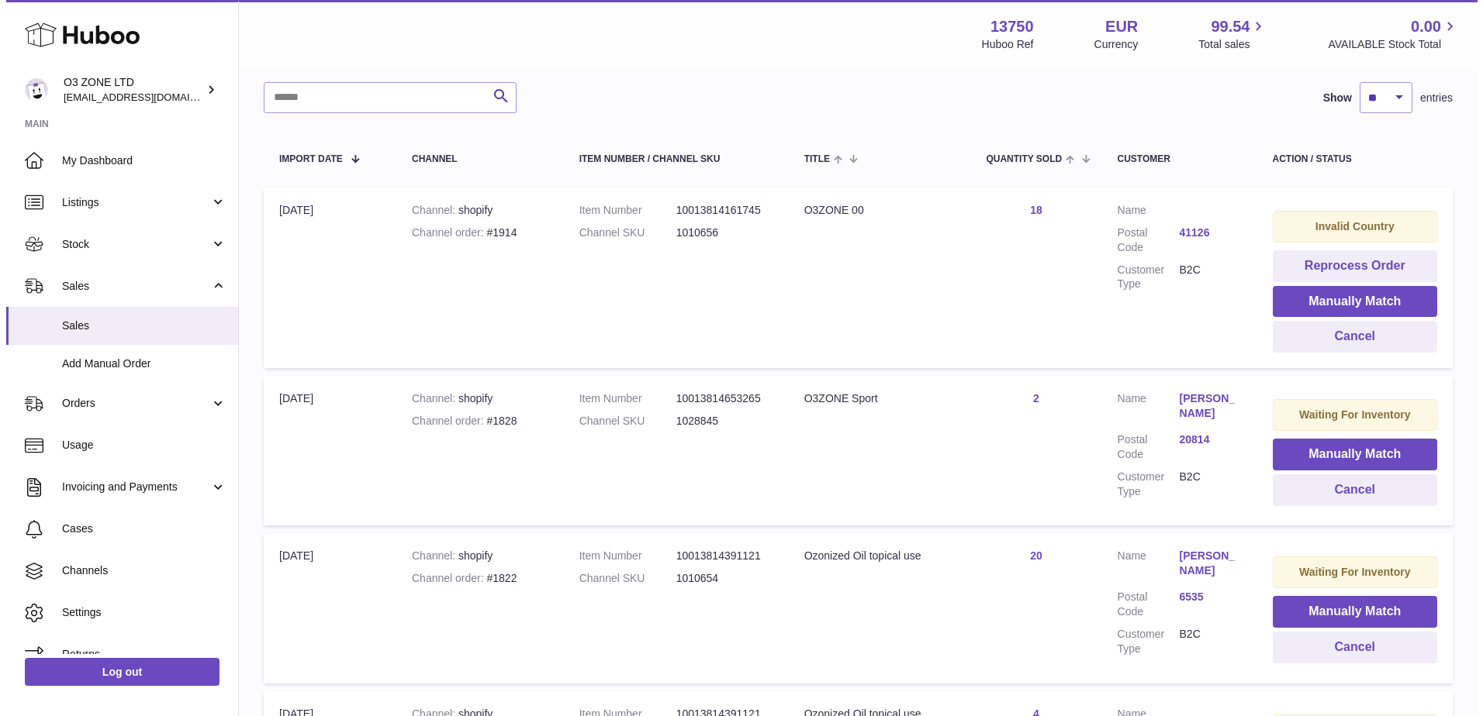
scroll to position [233, 0]
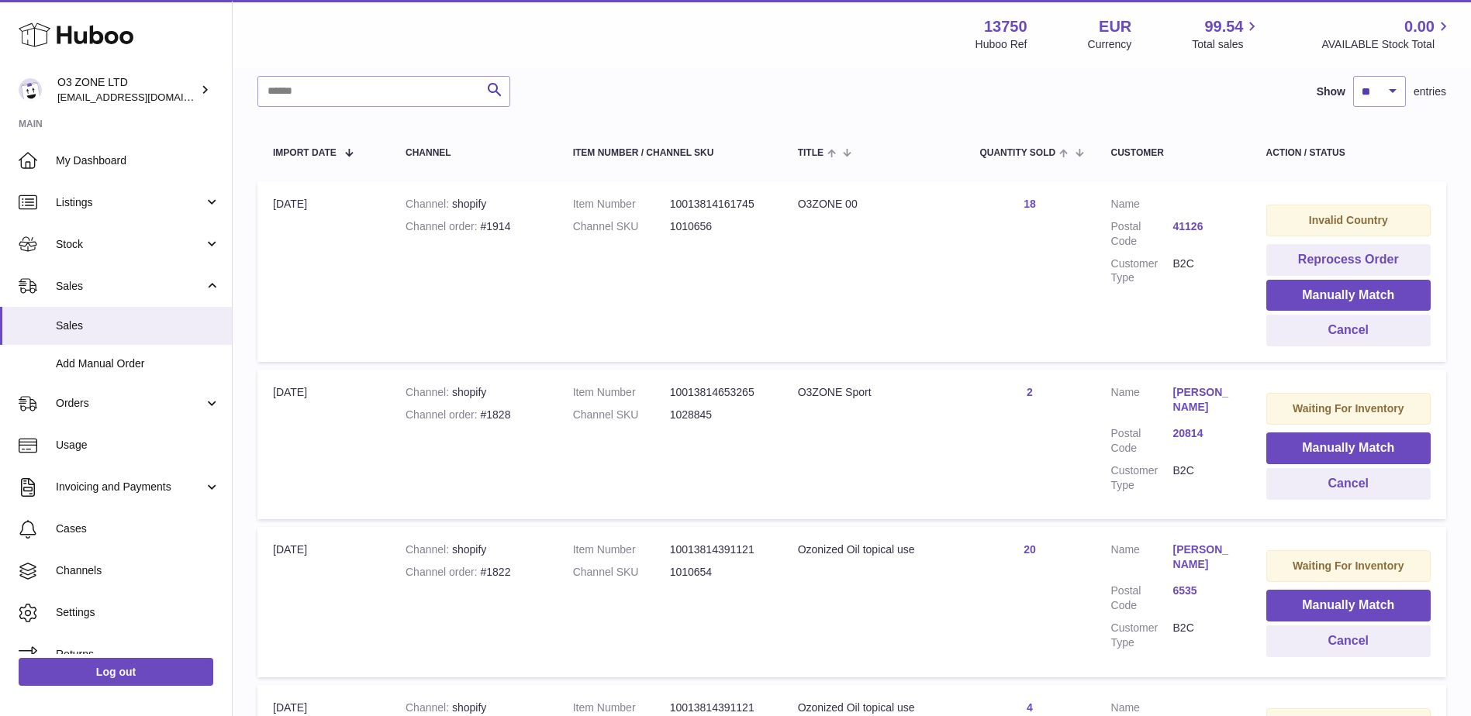
click at [1189, 222] on link "41126" at bounding box center [1204, 226] width 62 height 15
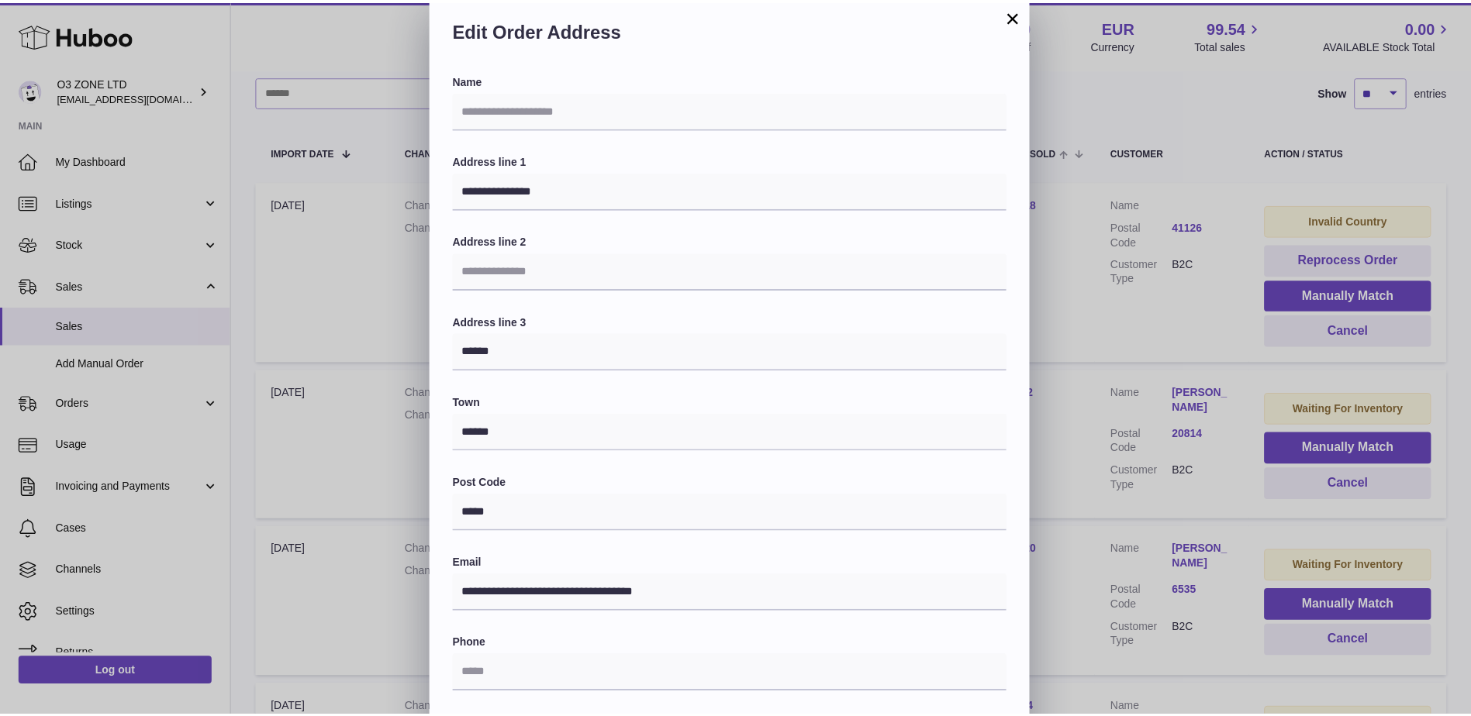
scroll to position [0, 0]
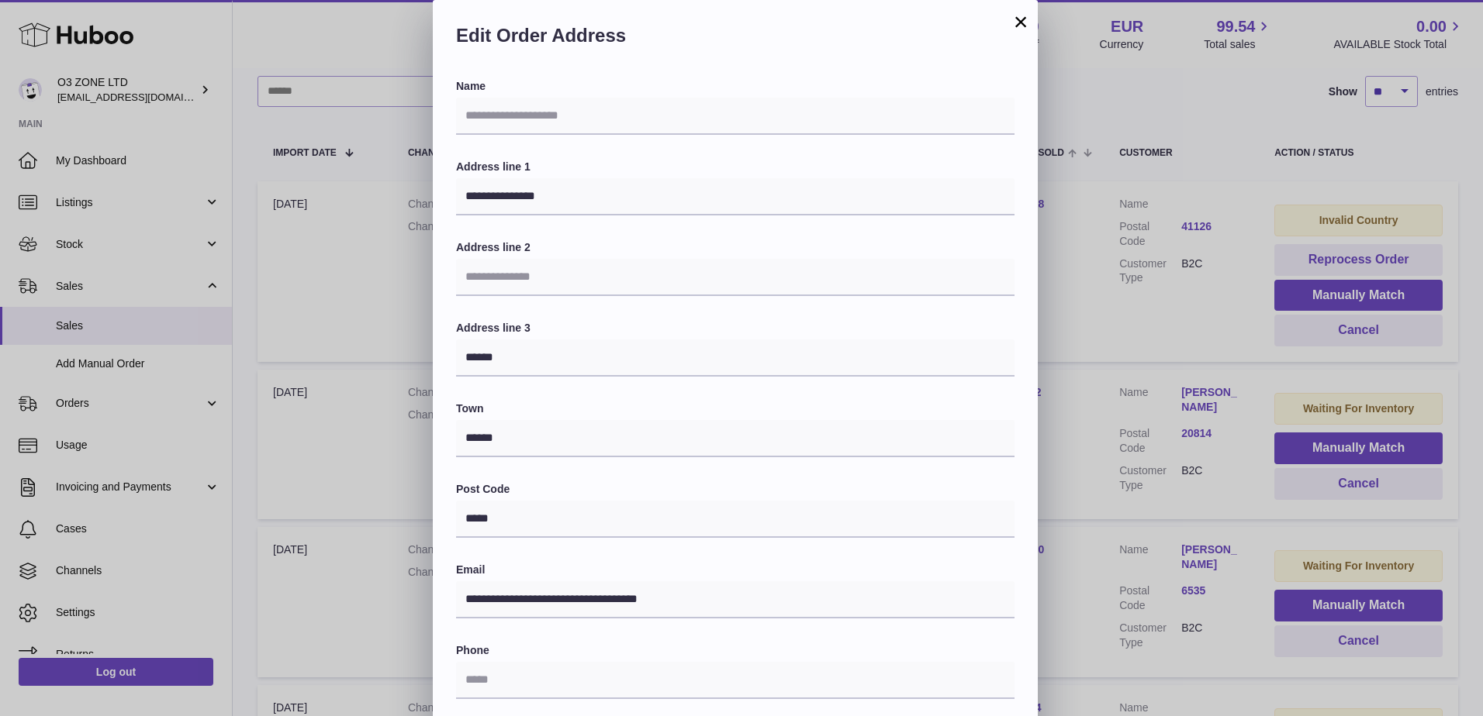
click at [1015, 12] on button "×" at bounding box center [1020, 21] width 19 height 19
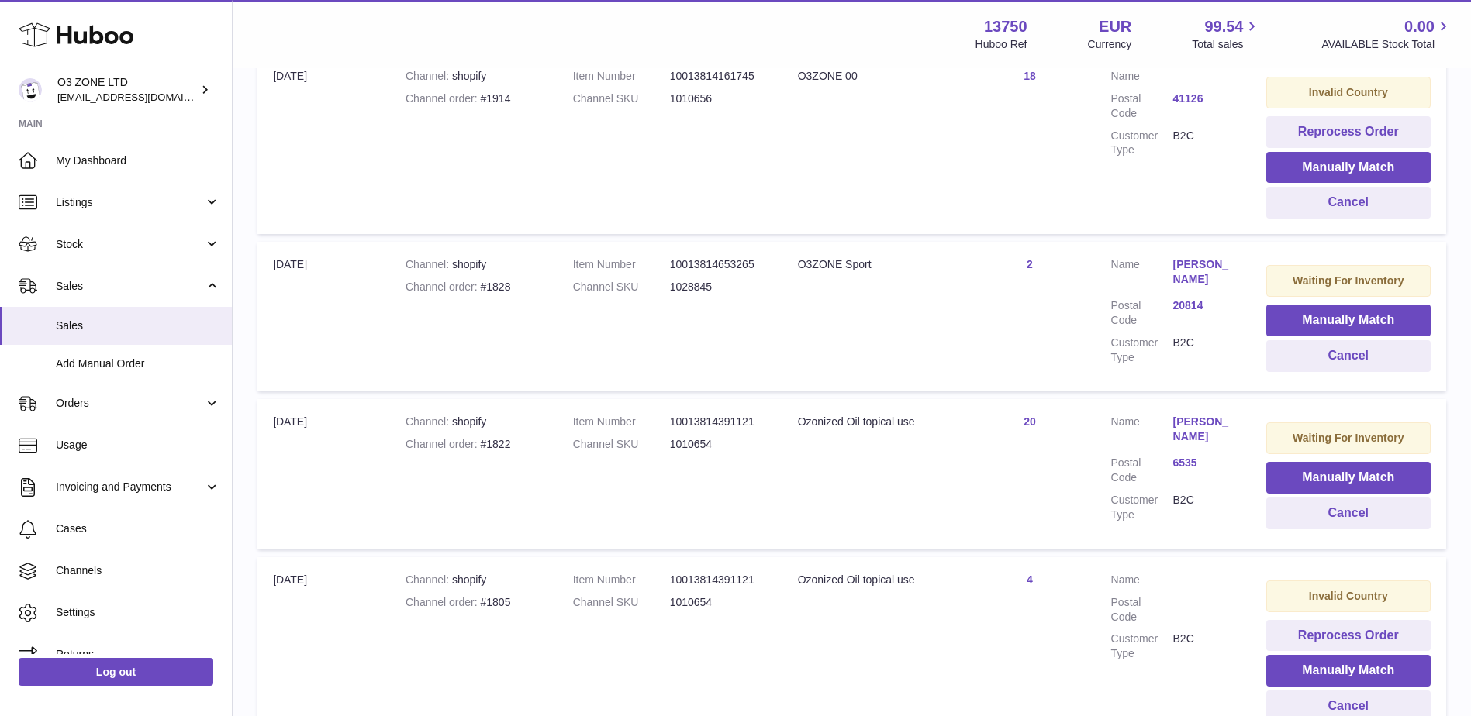
scroll to position [388, 0]
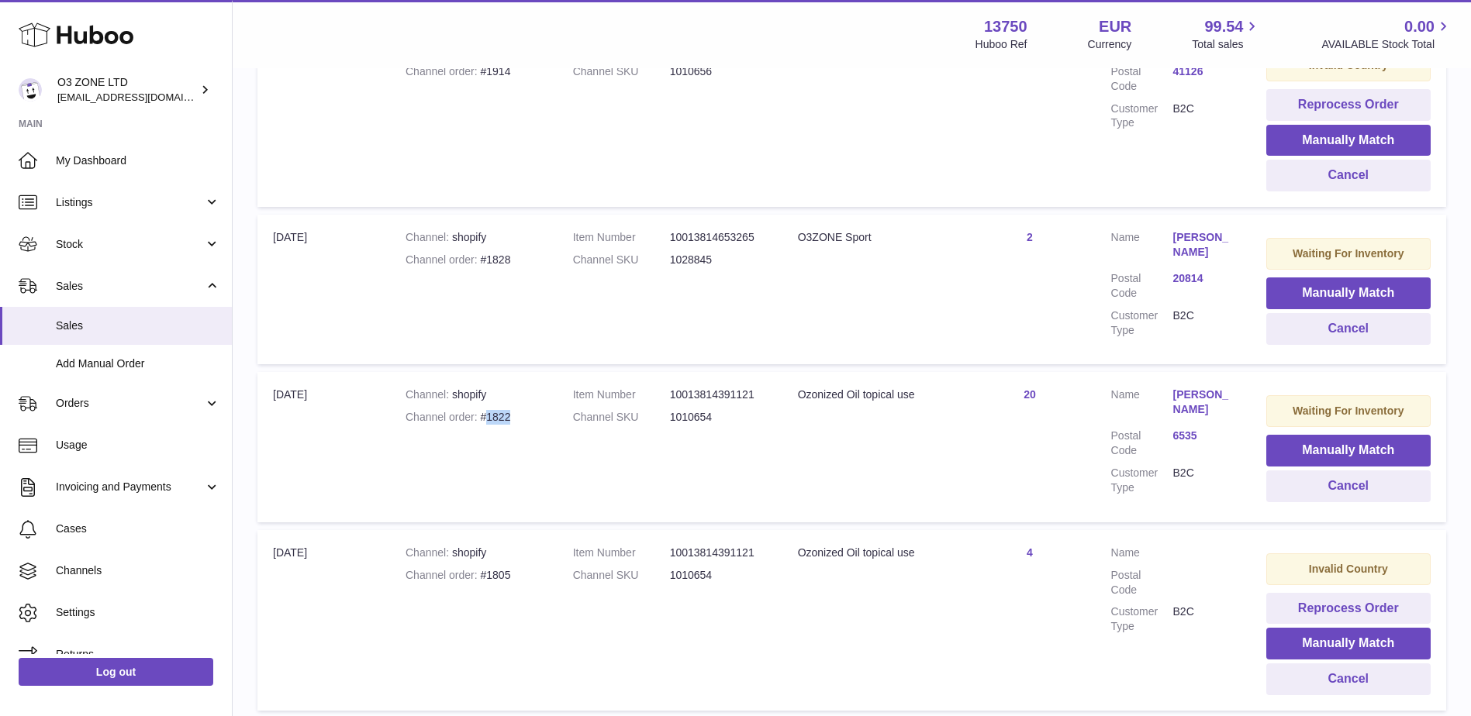
drag, startPoint x: 523, startPoint y: 415, endPoint x: 489, endPoint y: 415, distance: 34.1
click at [489, 415] on div "Channel order #1822" at bounding box center [474, 417] width 136 height 15
copy div "1822"
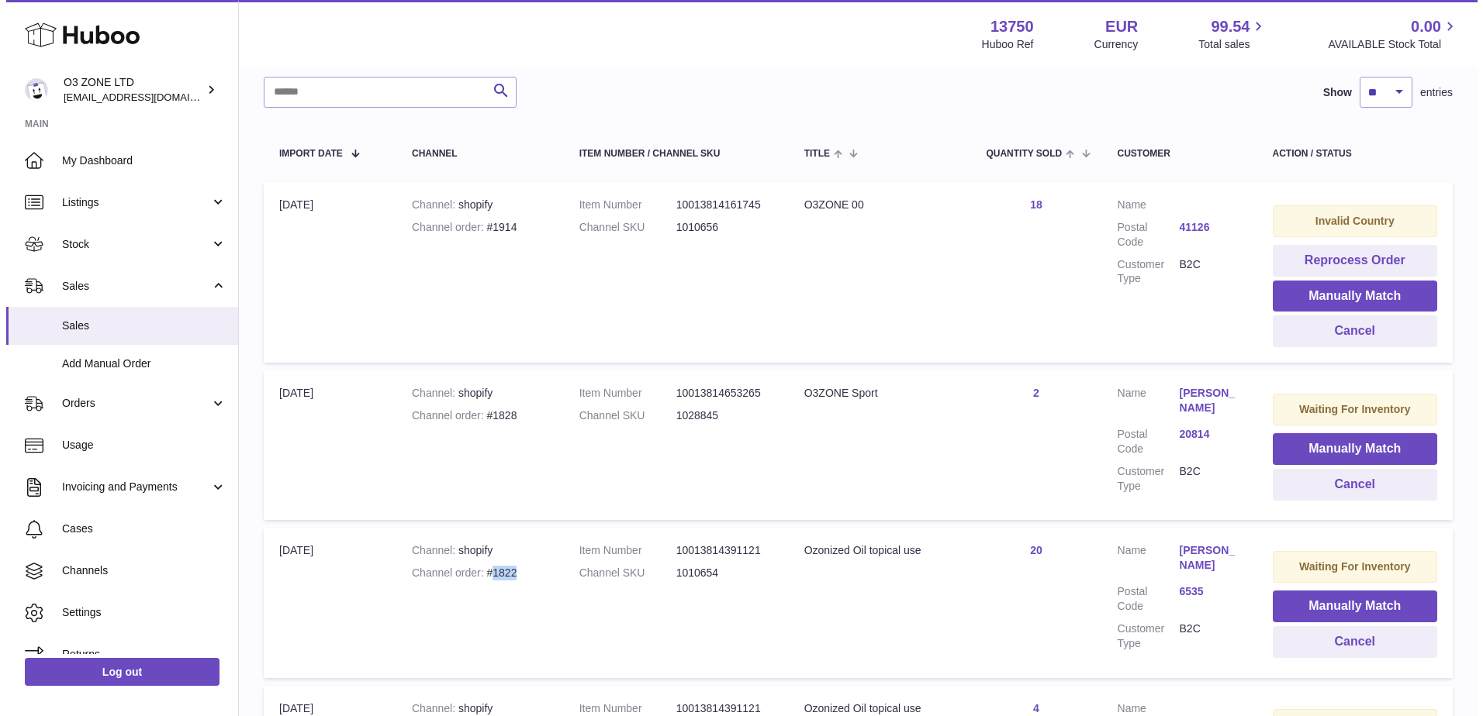
scroll to position [0, 0]
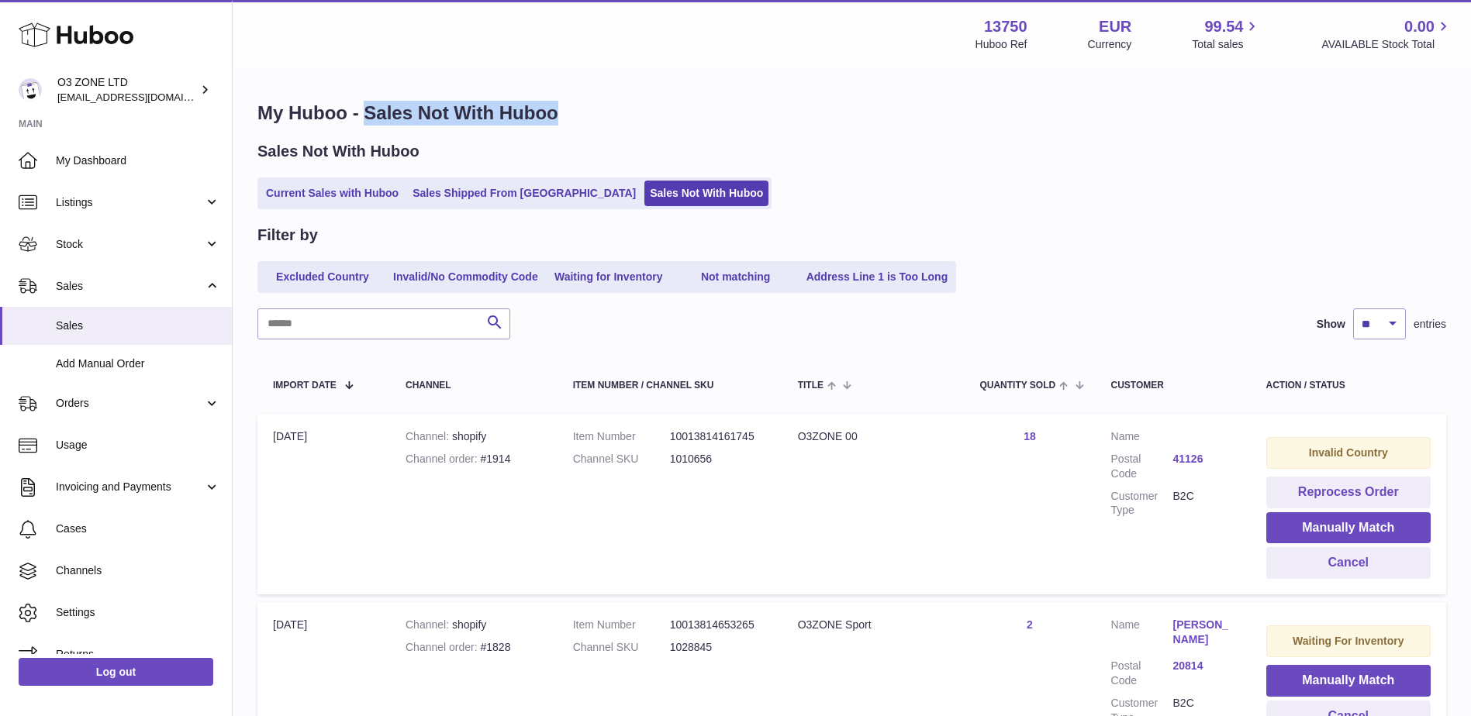
drag, startPoint x: 365, startPoint y: 109, endPoint x: 575, endPoint y: 103, distance: 209.4
click at [575, 103] on h1 "My Huboo - Sales Not With Huboo" at bounding box center [851, 113] width 1189 height 25
copy h1 "Sales Not With Huboo"
click at [1120, 182] on div "Current Sales with Huboo Sales Shipped From Huboo Sales Not With Huboo" at bounding box center [851, 194] width 1189 height 32
click at [1189, 457] on link "41126" at bounding box center [1204, 459] width 62 height 15
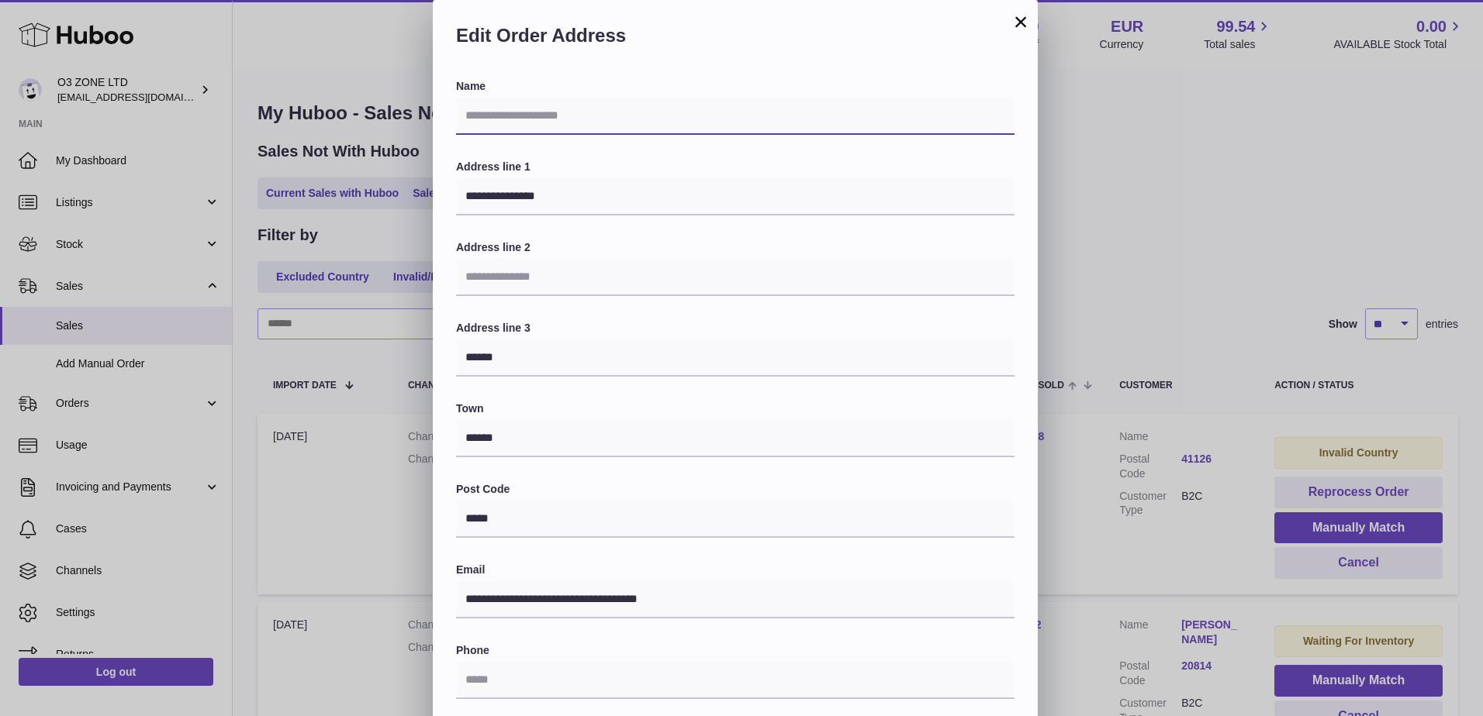
click at [567, 112] on input "text" at bounding box center [735, 116] width 558 height 37
paste input "**********"
type input "**********"
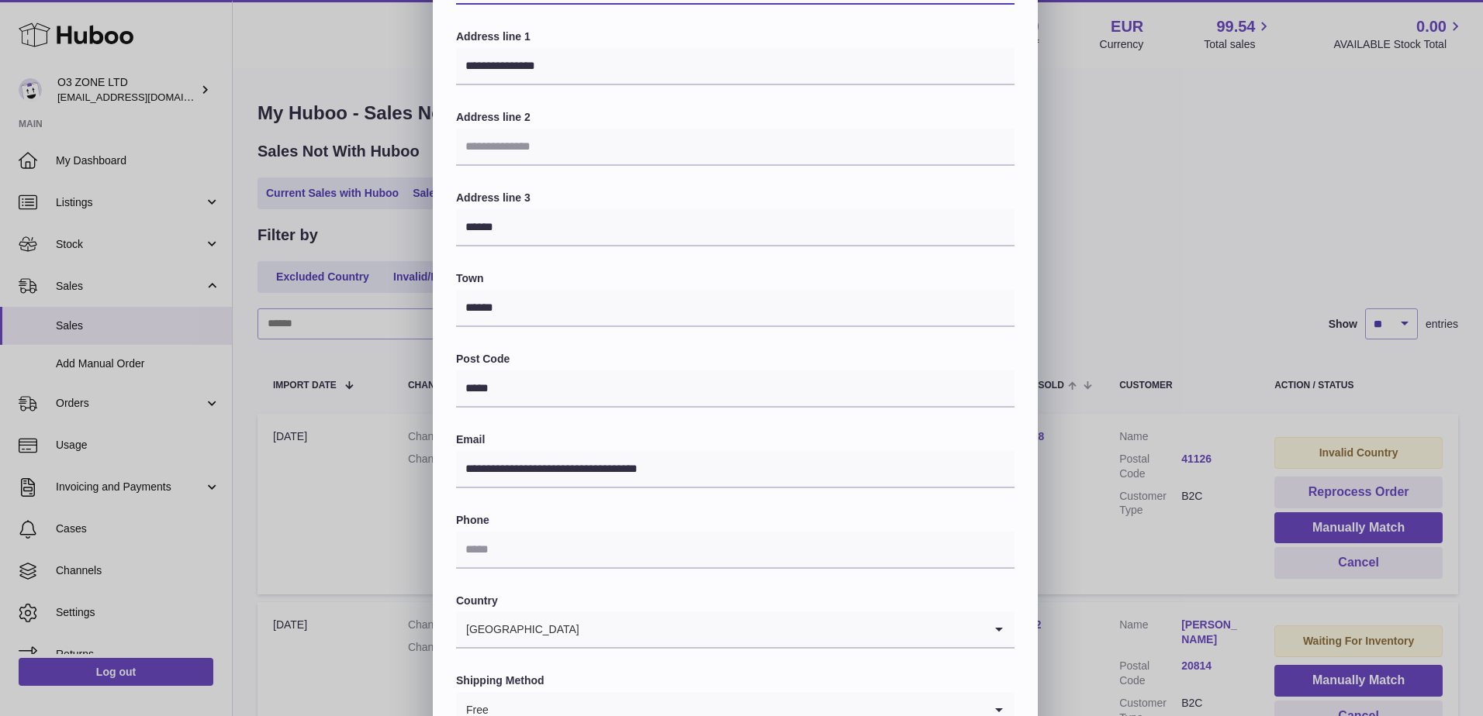
scroll to position [216, 0]
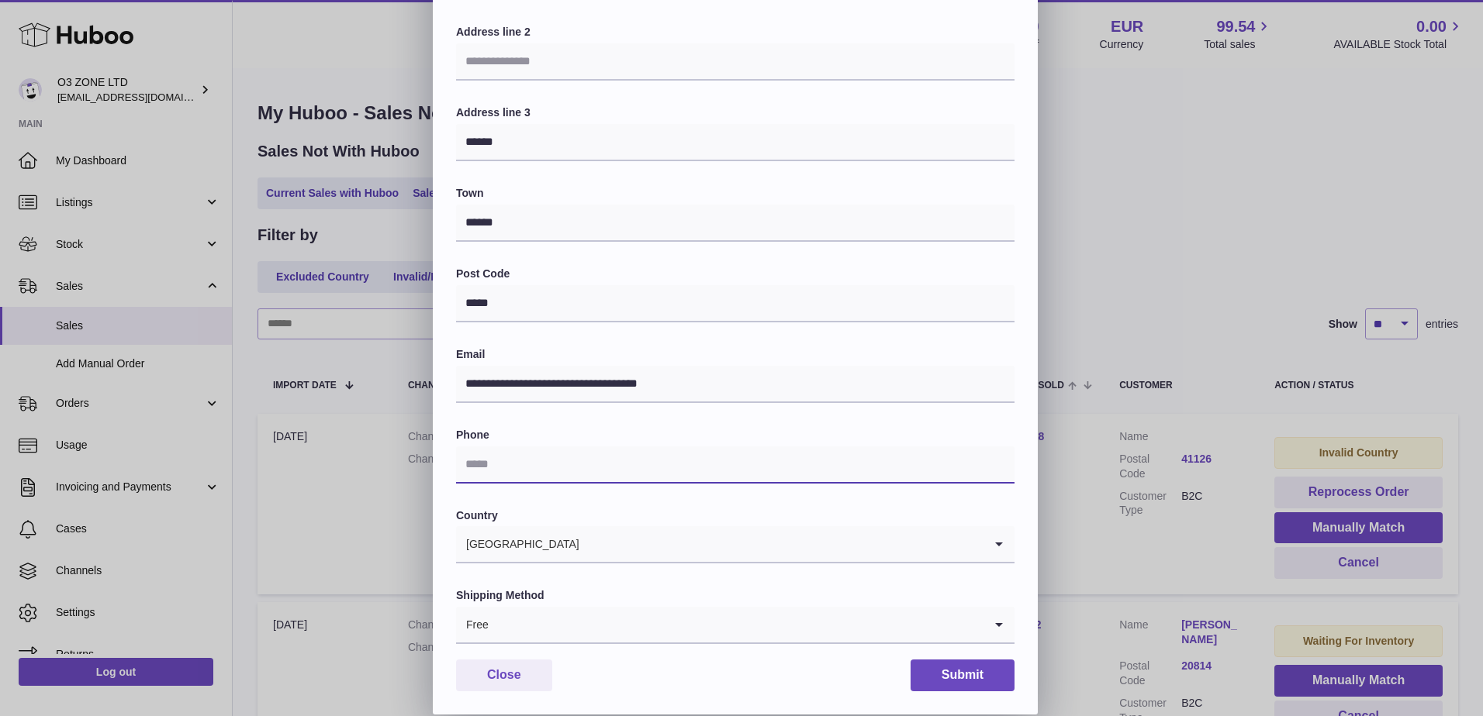
click at [528, 462] on input "text" at bounding box center [735, 465] width 558 height 37
paste input "**********"
type input "**********"
click at [974, 677] on button "Submit" at bounding box center [962, 676] width 104 height 32
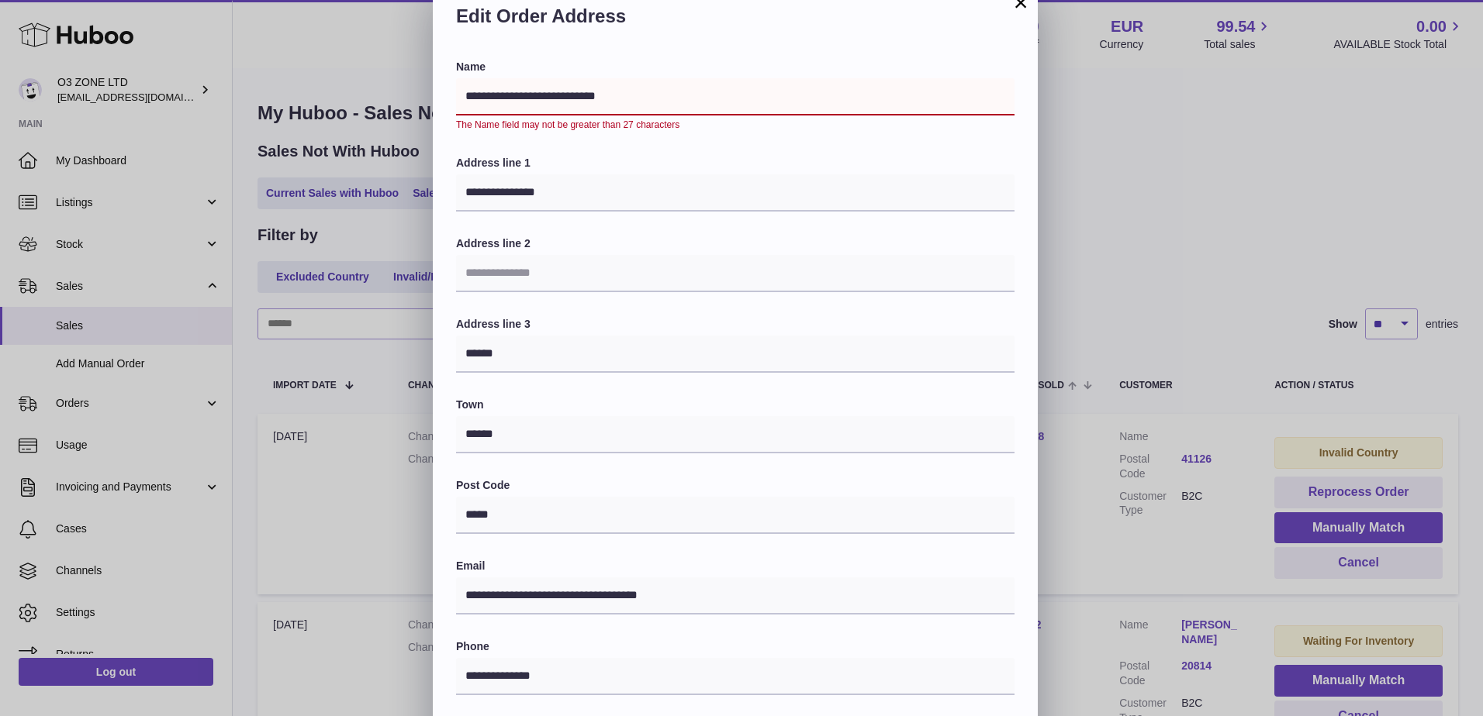
scroll to position [0, 0]
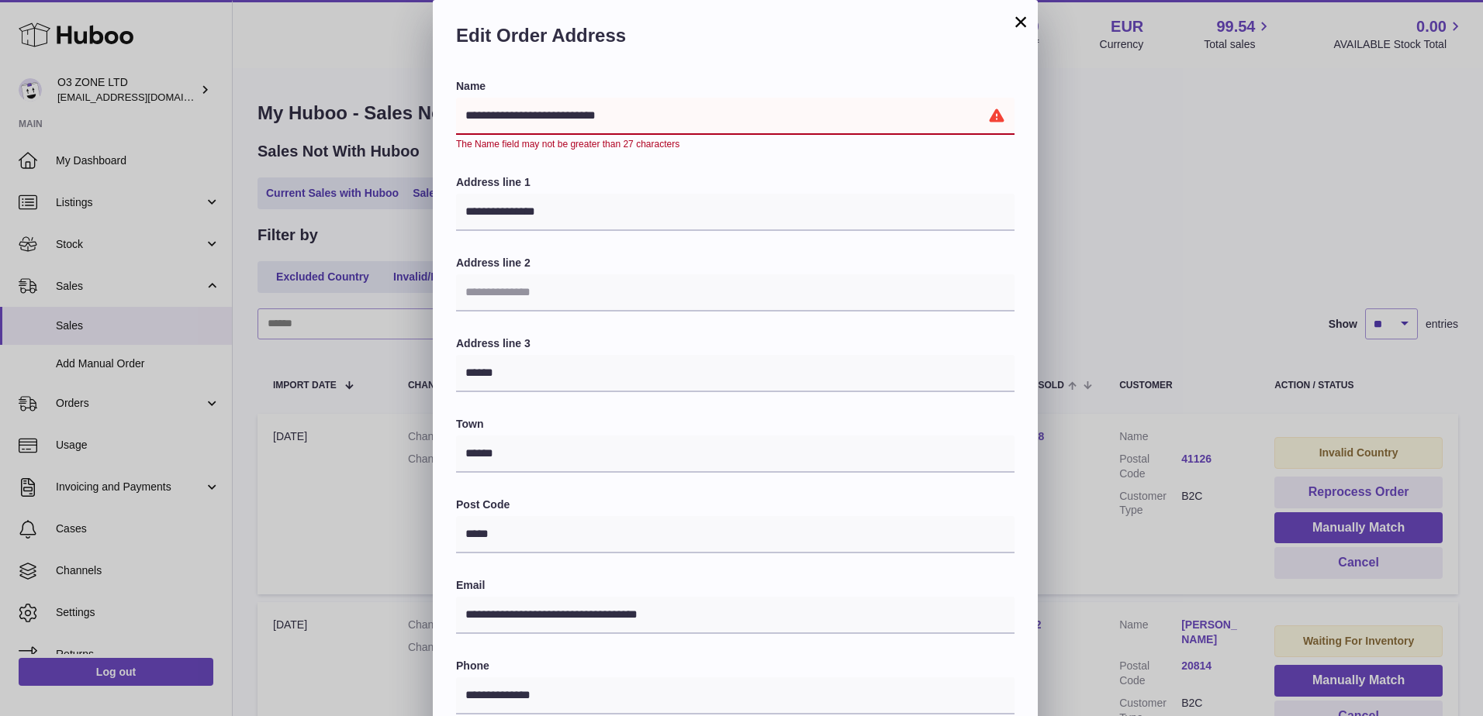
click at [639, 112] on input "**********" at bounding box center [735, 116] width 558 height 37
click at [565, 113] on input "**********" at bounding box center [735, 116] width 558 height 37
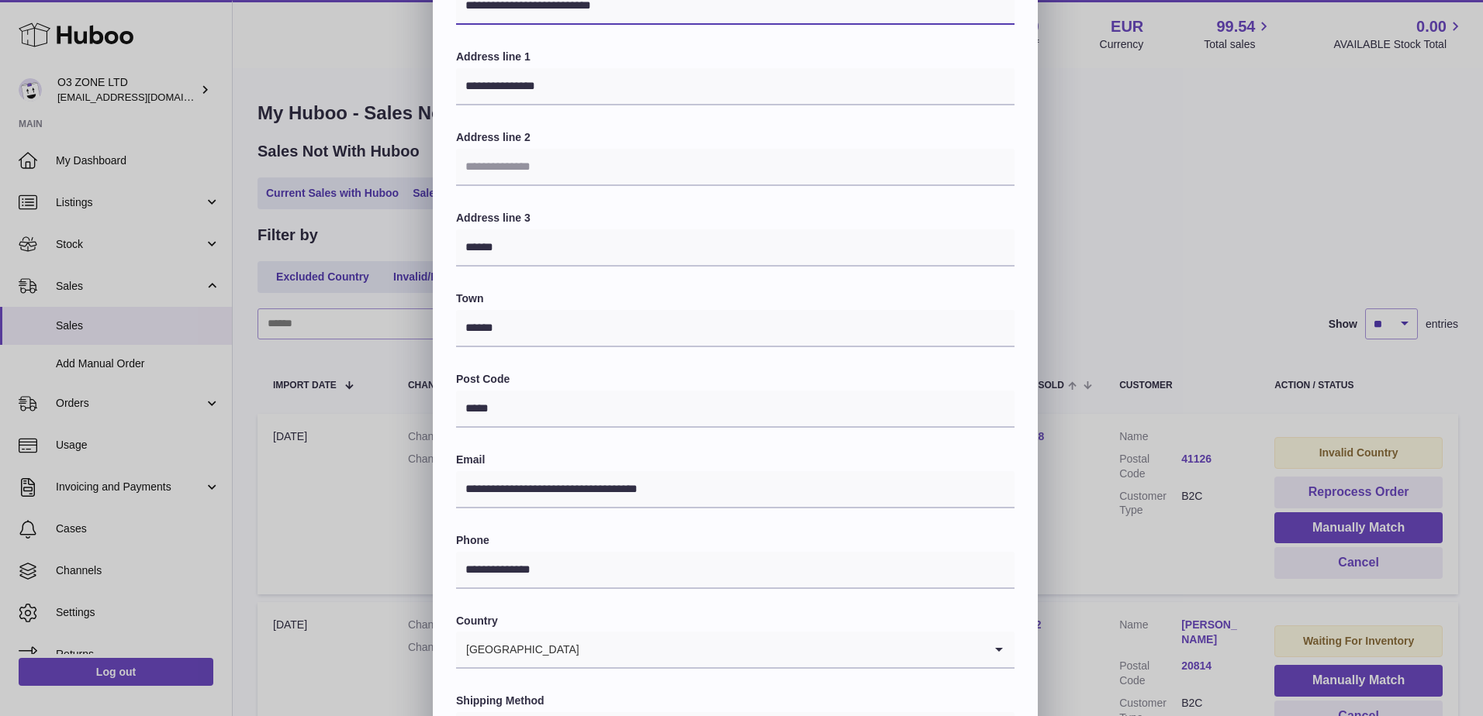
scroll to position [216, 0]
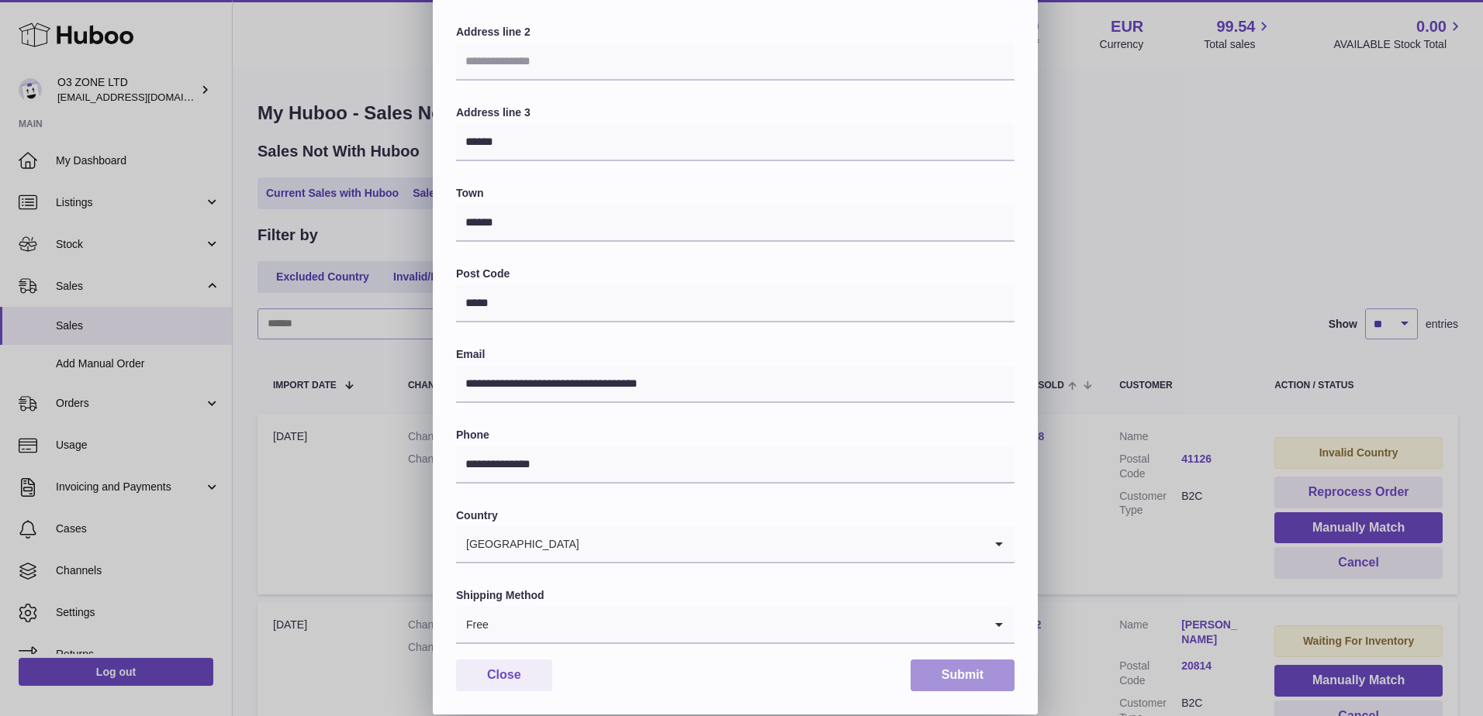
type input "**********"
drag, startPoint x: 969, startPoint y: 670, endPoint x: 1007, endPoint y: 678, distance: 38.8
click at [972, 670] on button "Submit" at bounding box center [962, 676] width 104 height 32
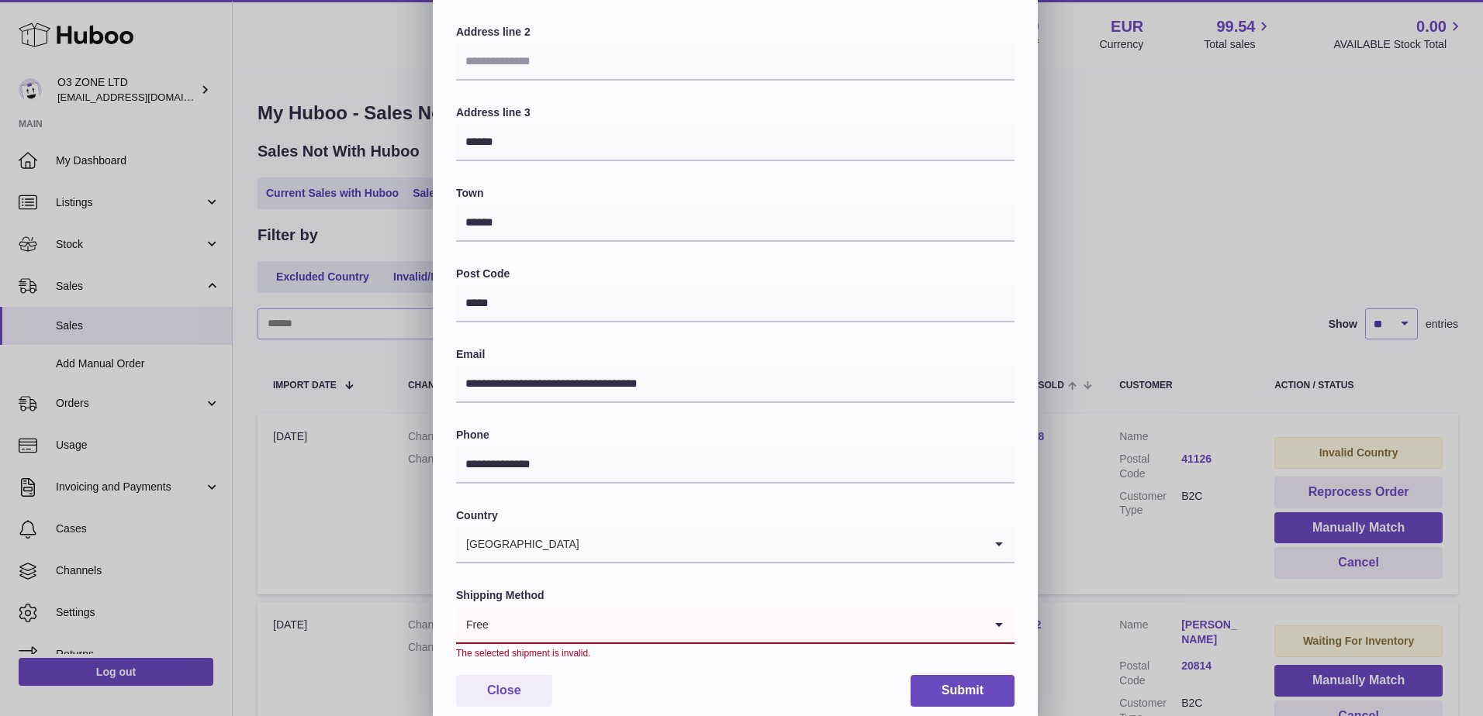
click at [842, 623] on input "Search for option" at bounding box center [736, 625] width 494 height 36
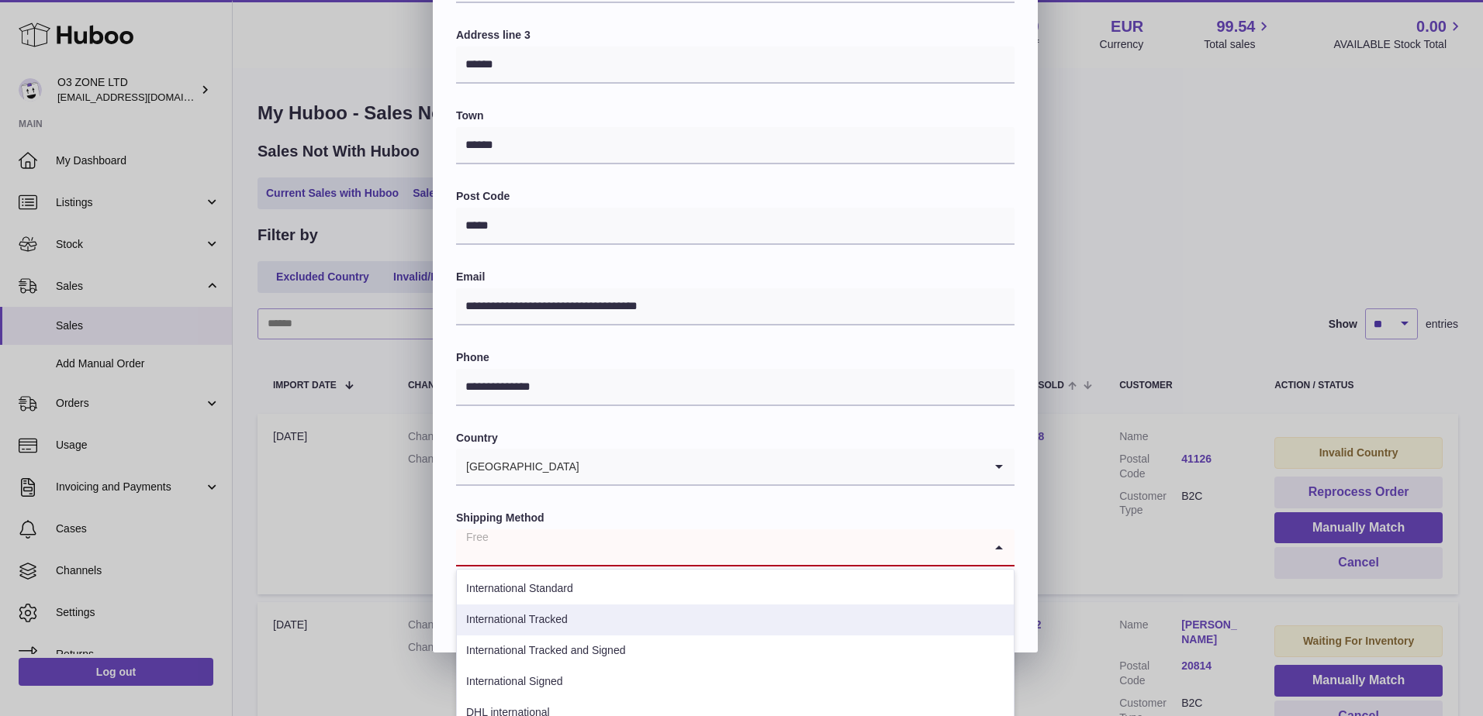
drag, startPoint x: 561, startPoint y: 629, endPoint x: 819, endPoint y: 637, distance: 258.3
click at [564, 629] on li "International Tracked" at bounding box center [735, 620] width 557 height 31
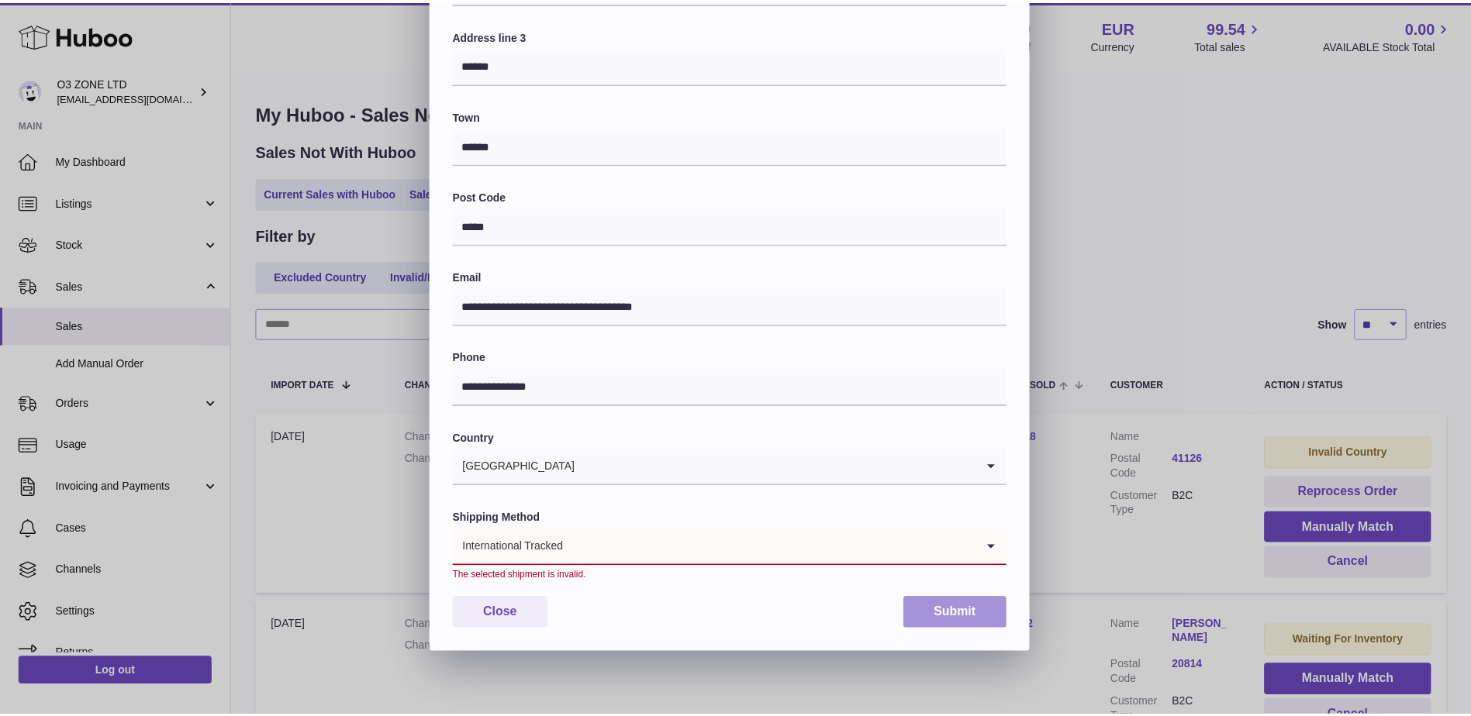
scroll to position [231, 0]
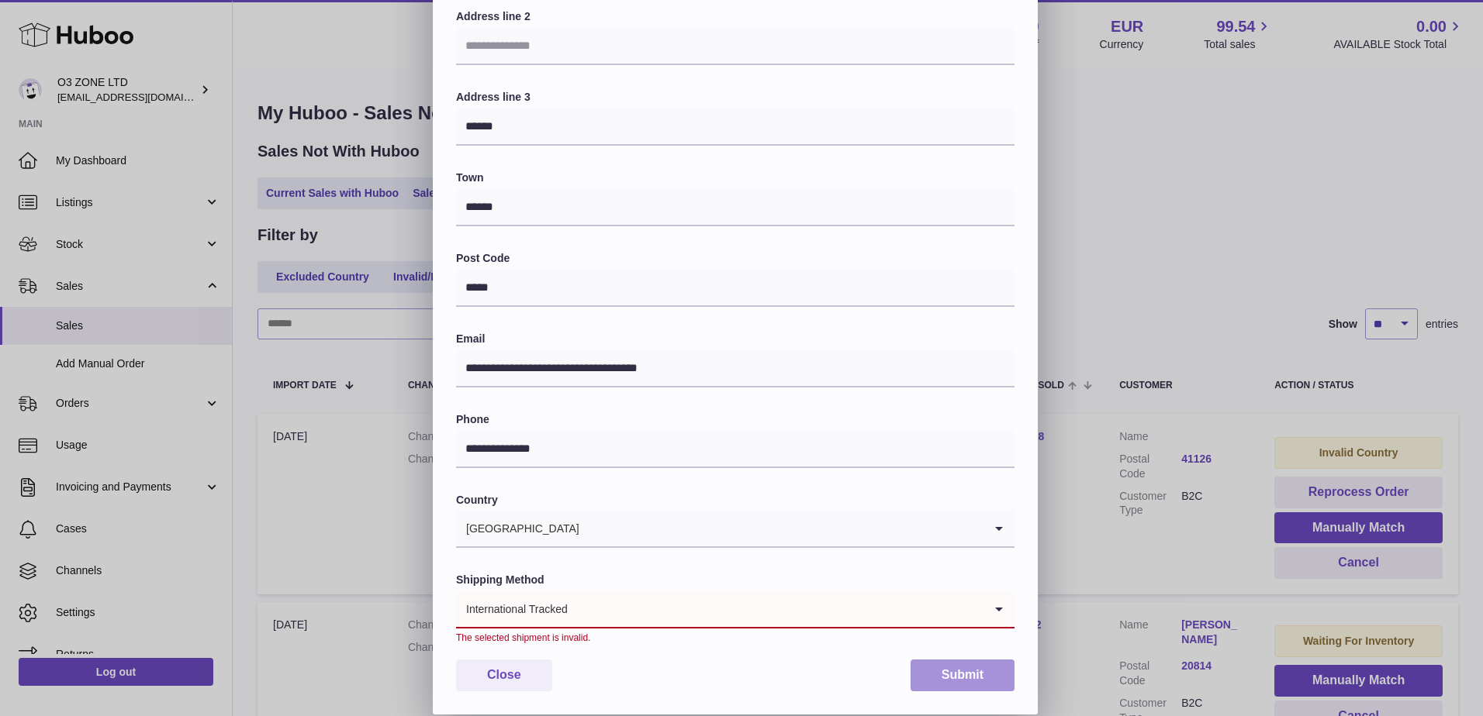
drag, startPoint x: 958, startPoint y: 680, endPoint x: 967, endPoint y: 679, distance: 8.6
click at [961, 679] on button "Submit" at bounding box center [962, 676] width 104 height 32
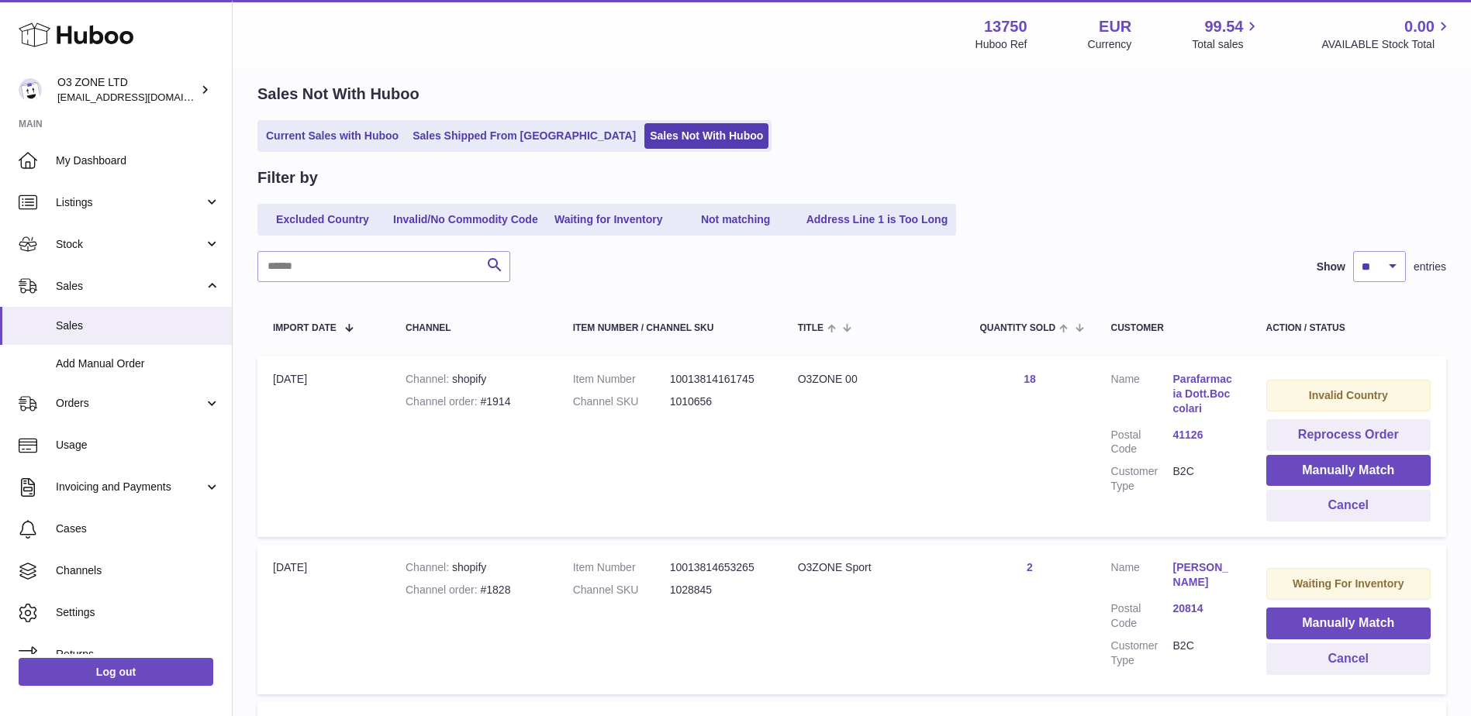
scroll to position [155, 0]
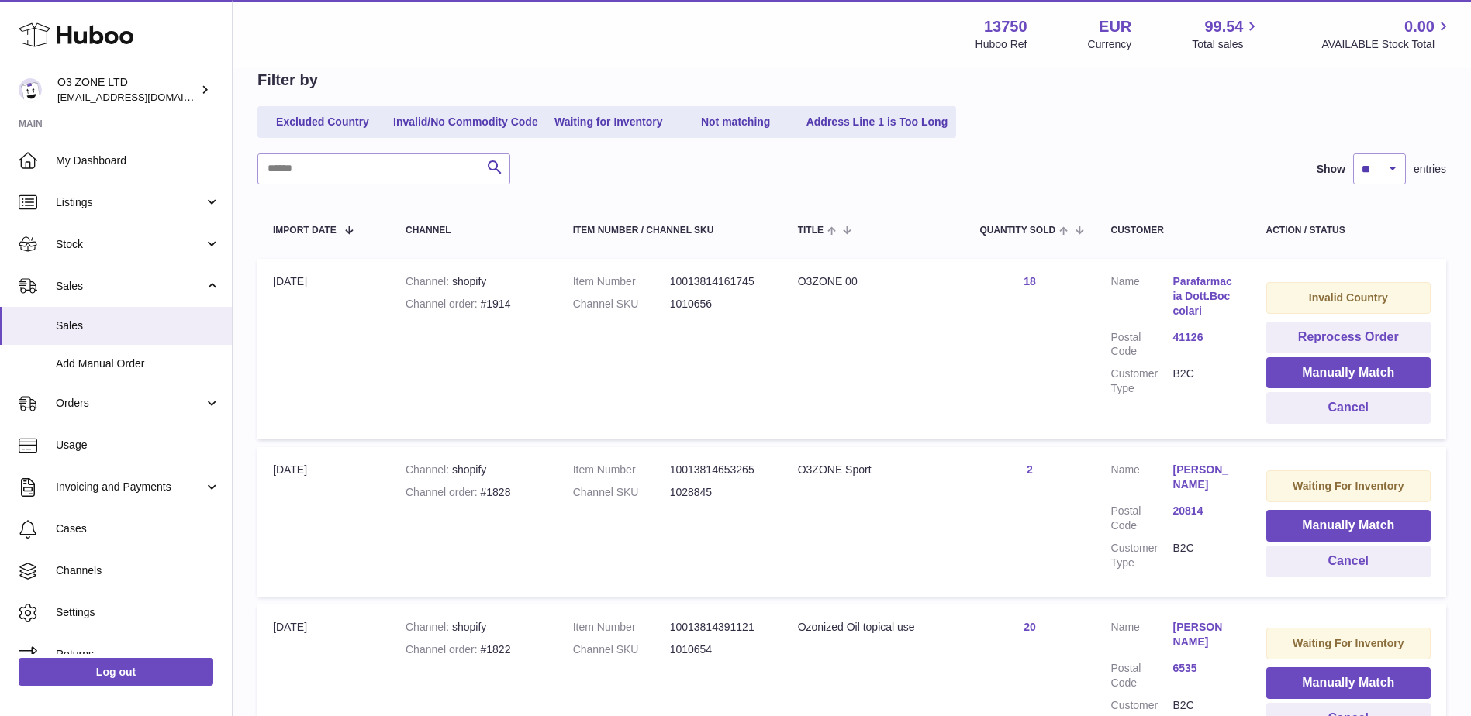
click at [846, 279] on div "O3ZONE 00" at bounding box center [873, 281] width 151 height 15
click at [846, 280] on div "O3ZONE 00" at bounding box center [873, 281] width 151 height 15
copy div "00"
drag, startPoint x: 1340, startPoint y: 373, endPoint x: 1120, endPoint y: 348, distance: 221.6
click at [1337, 372] on button "Manually Match" at bounding box center [1348, 373] width 164 height 32
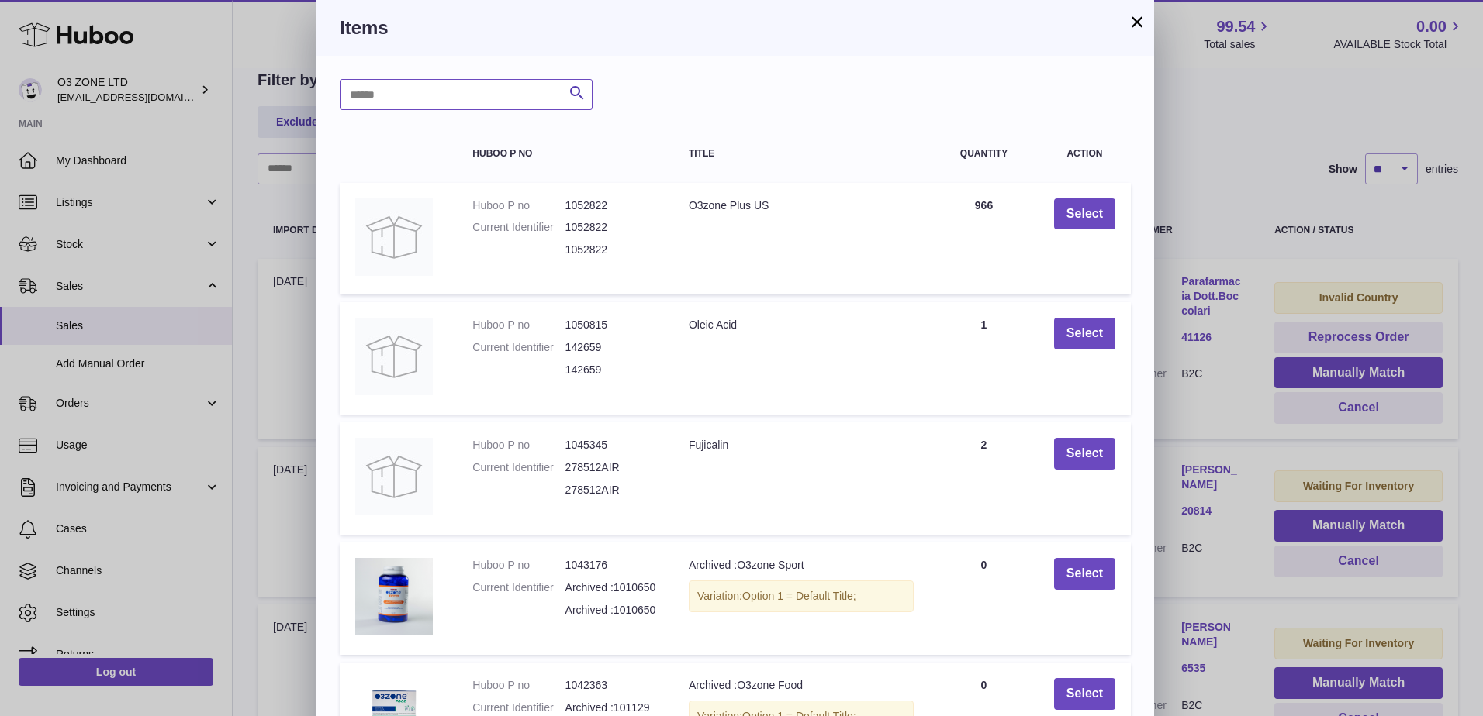
click at [450, 95] on input "text" at bounding box center [466, 94] width 253 height 31
paste input "**"
type input "**"
click at [578, 92] on icon "submit" at bounding box center [577, 93] width 19 height 19
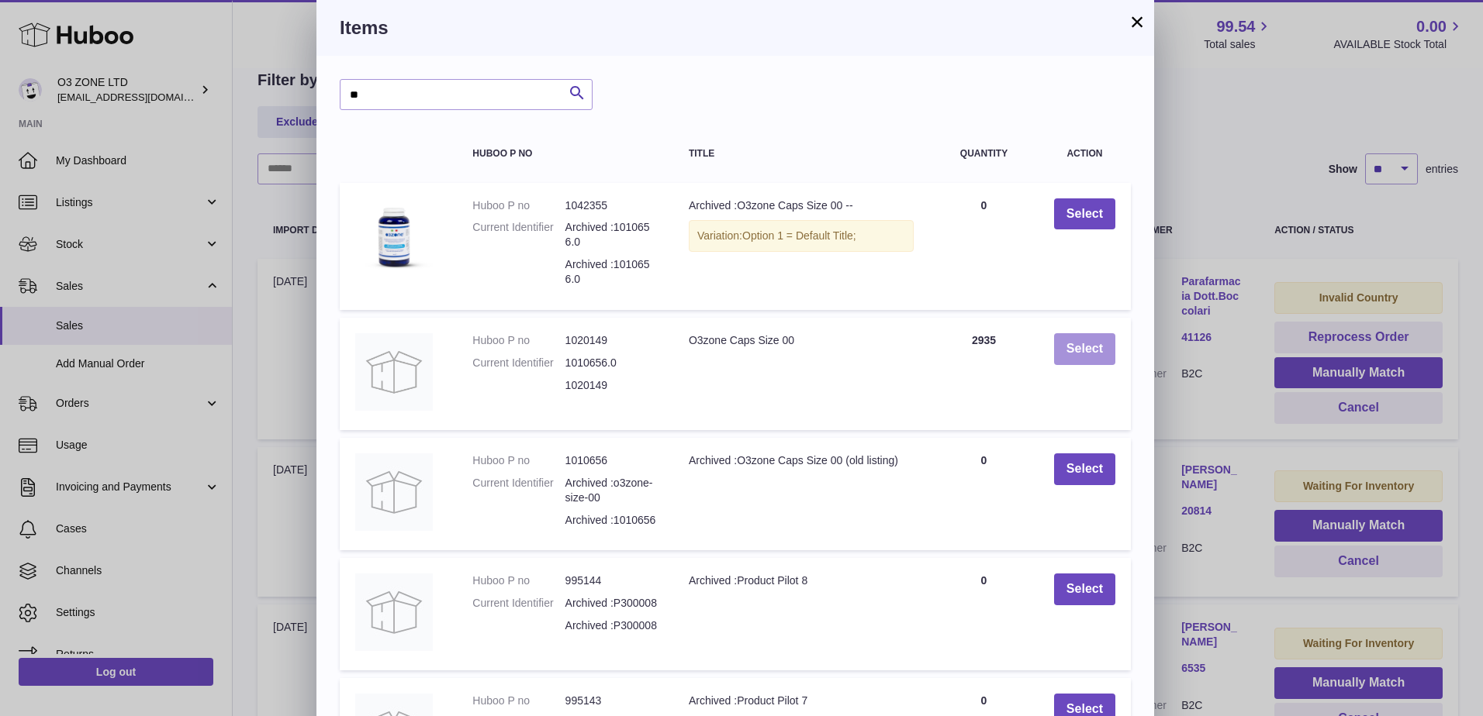
drag, startPoint x: 1086, startPoint y: 357, endPoint x: 1160, endPoint y: 401, distance: 86.2
click at [1086, 359] on button "Select" at bounding box center [1084, 349] width 61 height 32
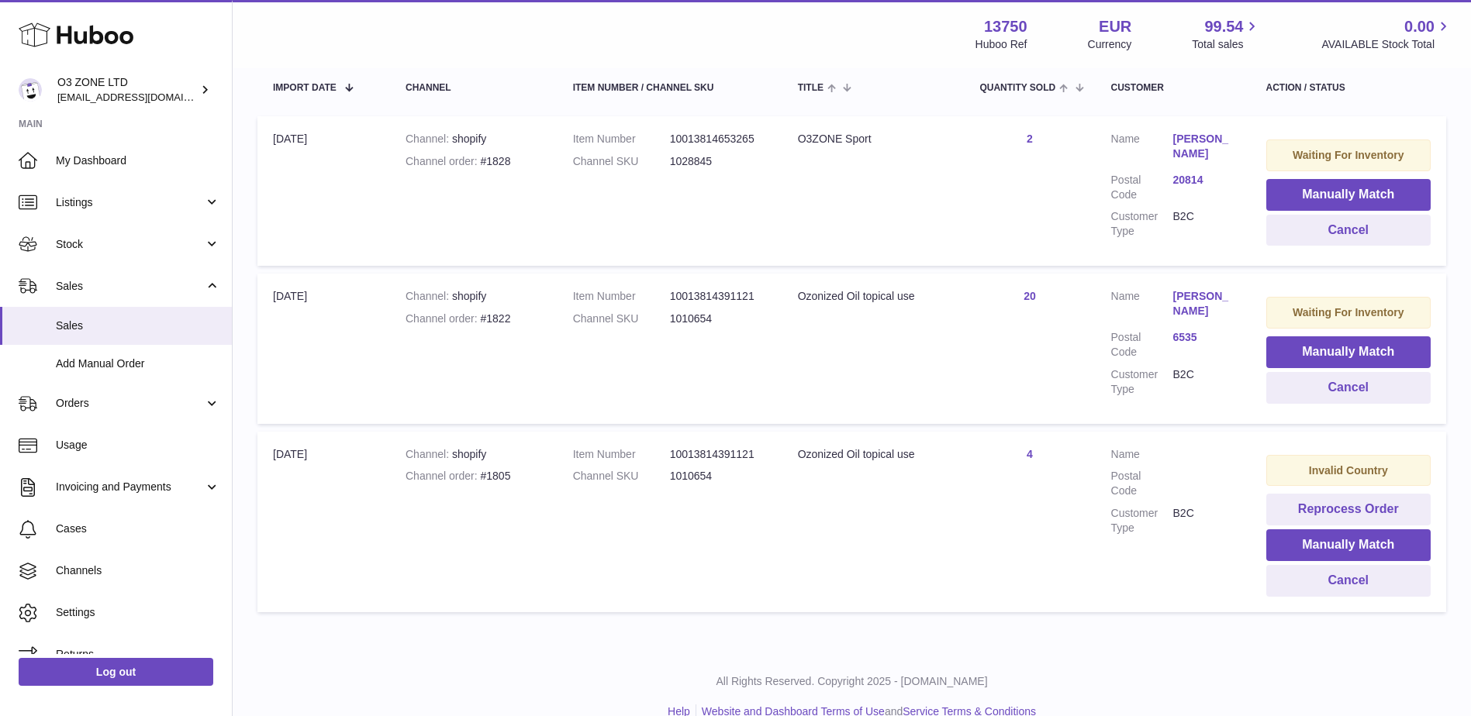
scroll to position [310, 0]
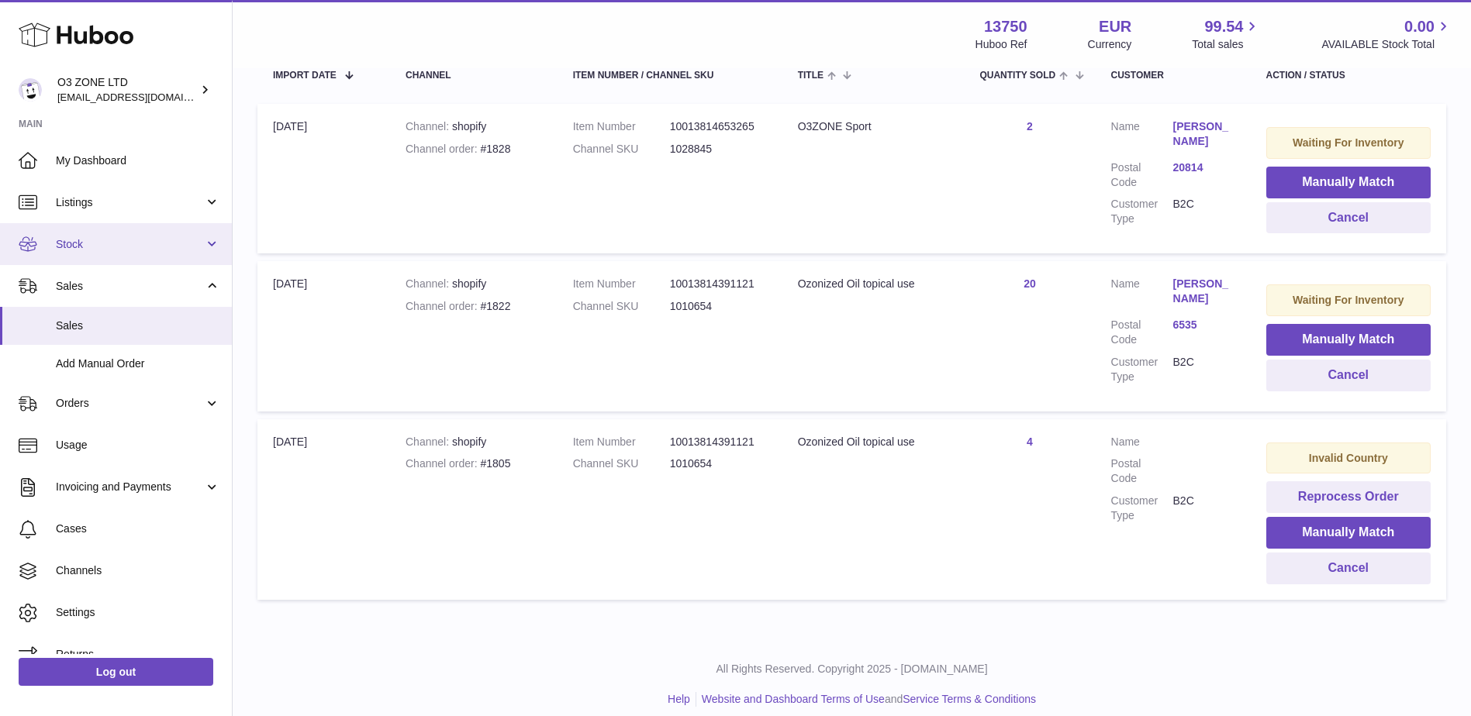
click at [110, 245] on span "Stock" at bounding box center [130, 244] width 148 height 15
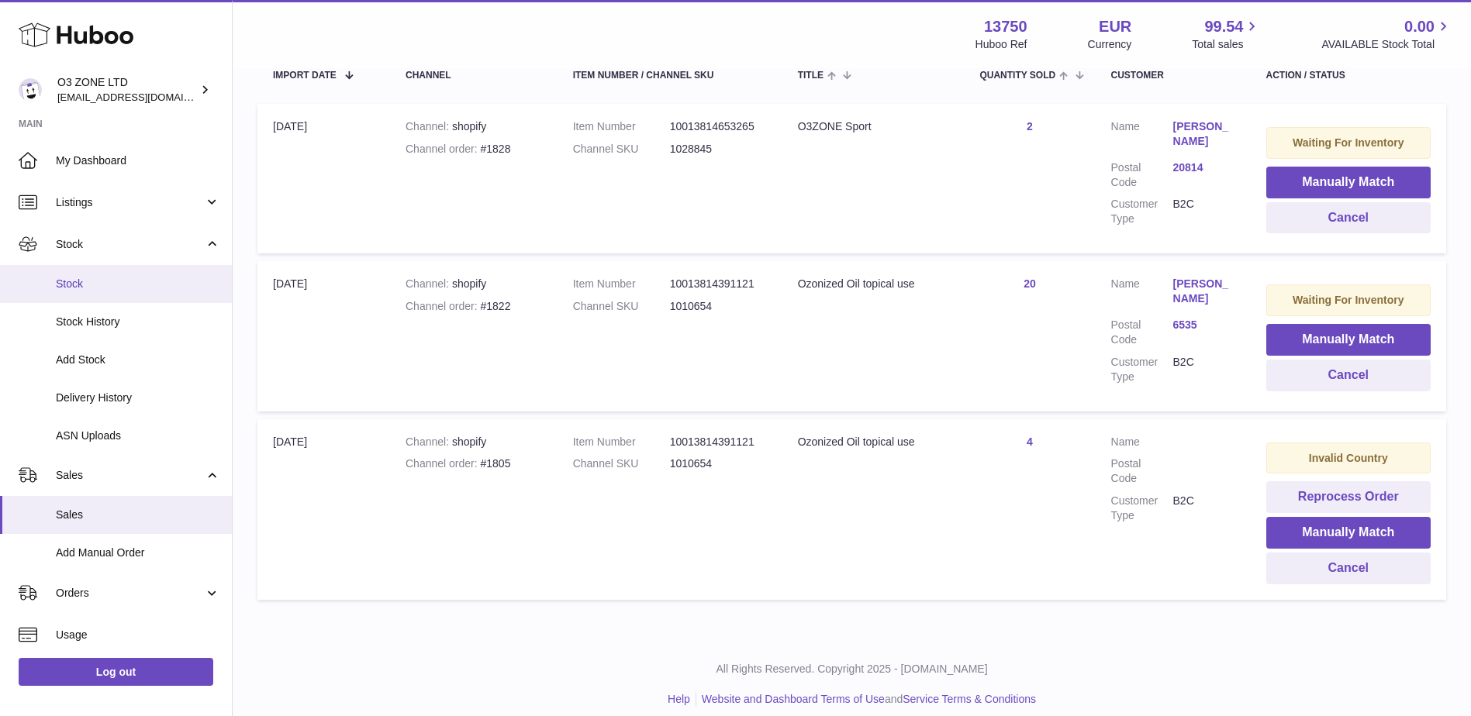
click at [74, 288] on span "Stock" at bounding box center [138, 284] width 164 height 15
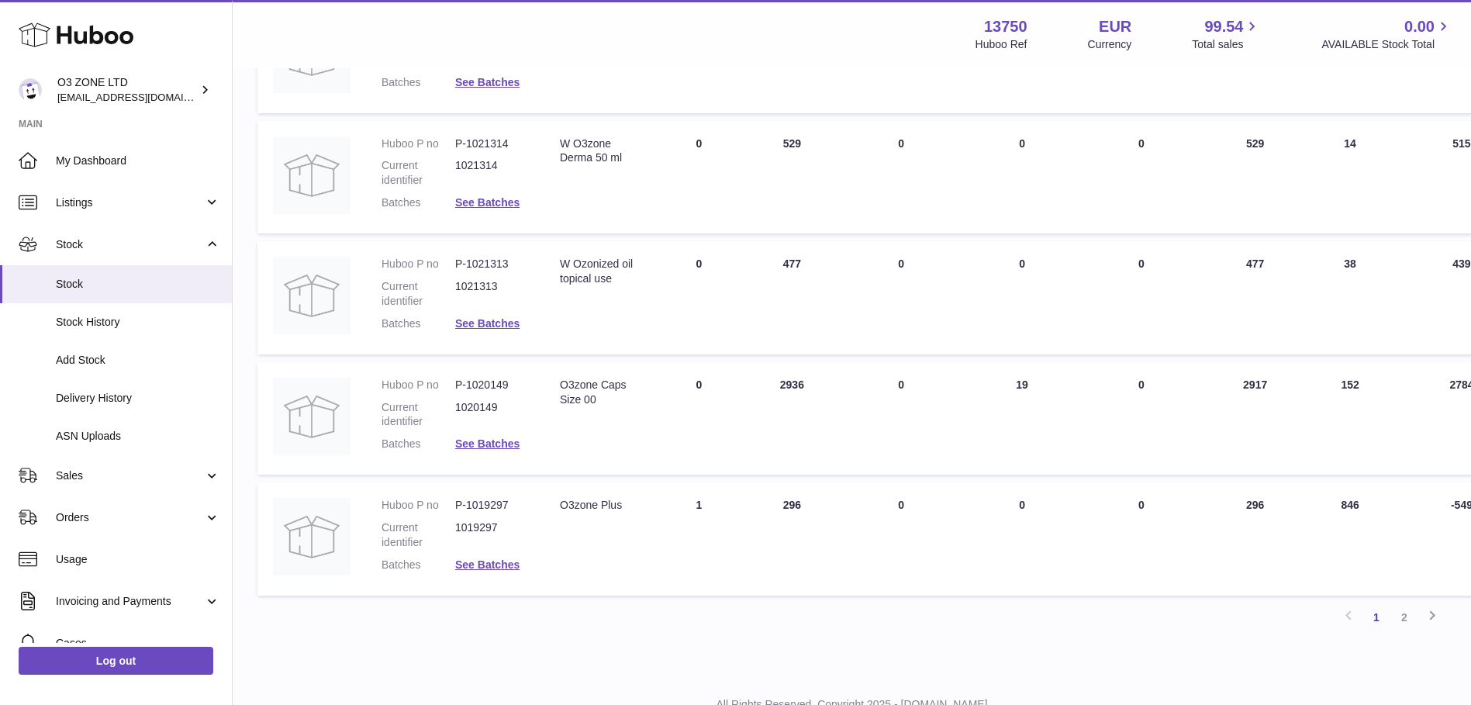
scroll to position [972, 0]
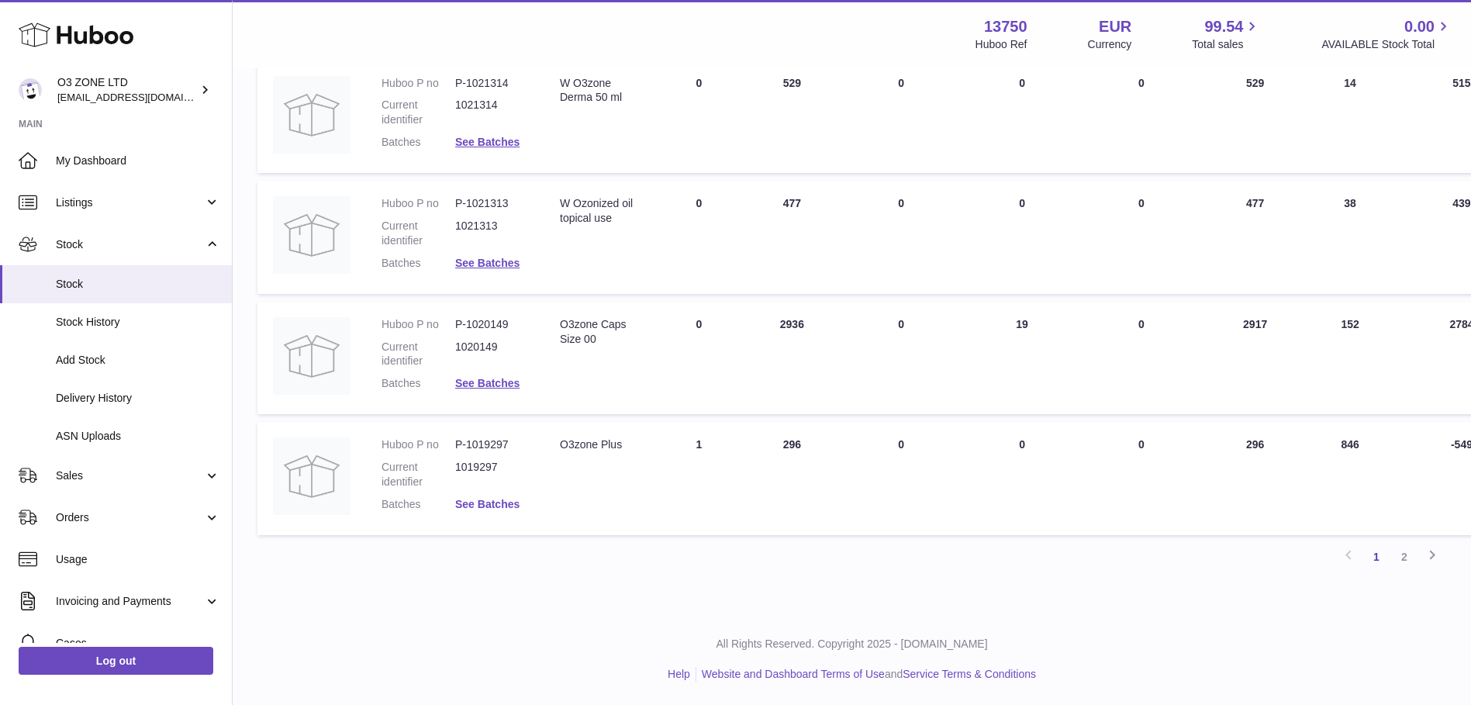
click at [502, 504] on link "See Batches" at bounding box center [487, 504] width 64 height 12
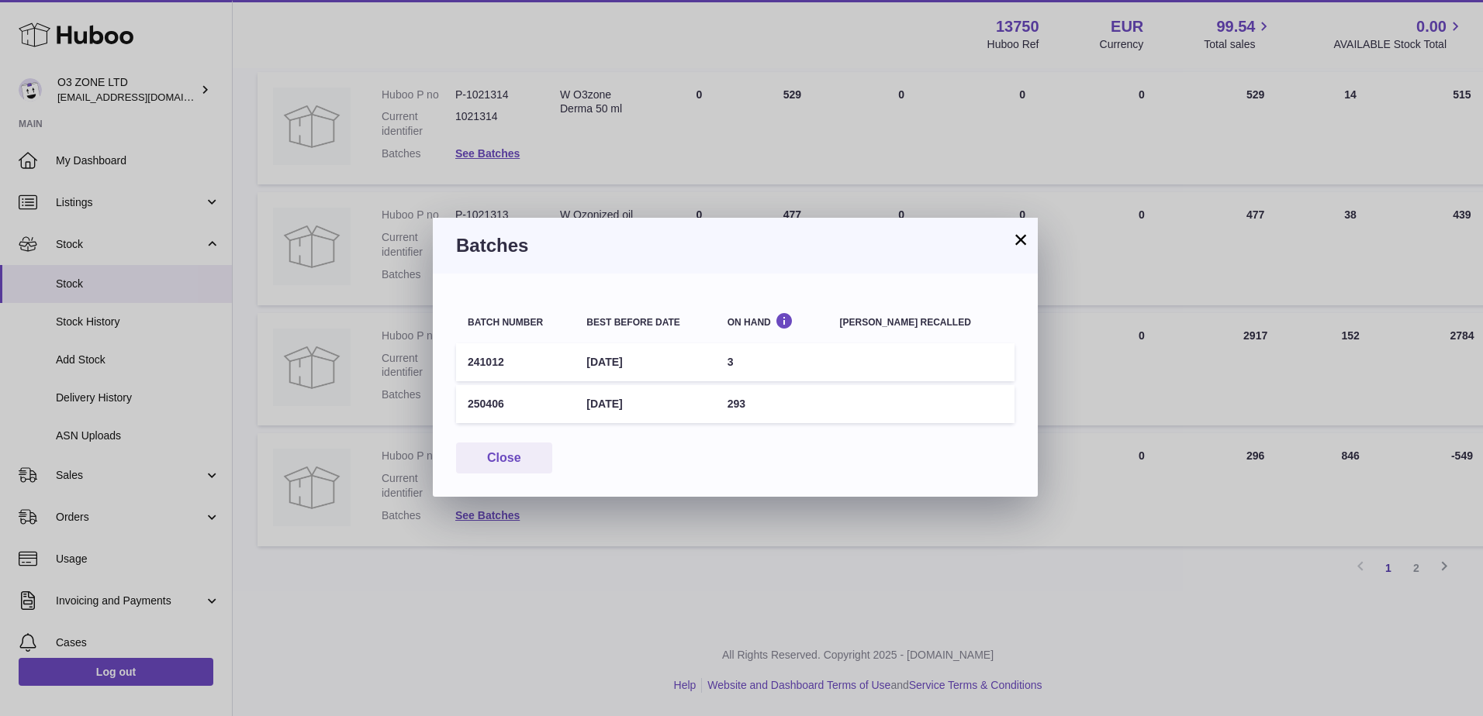
click at [1021, 241] on button "×" at bounding box center [1020, 239] width 19 height 19
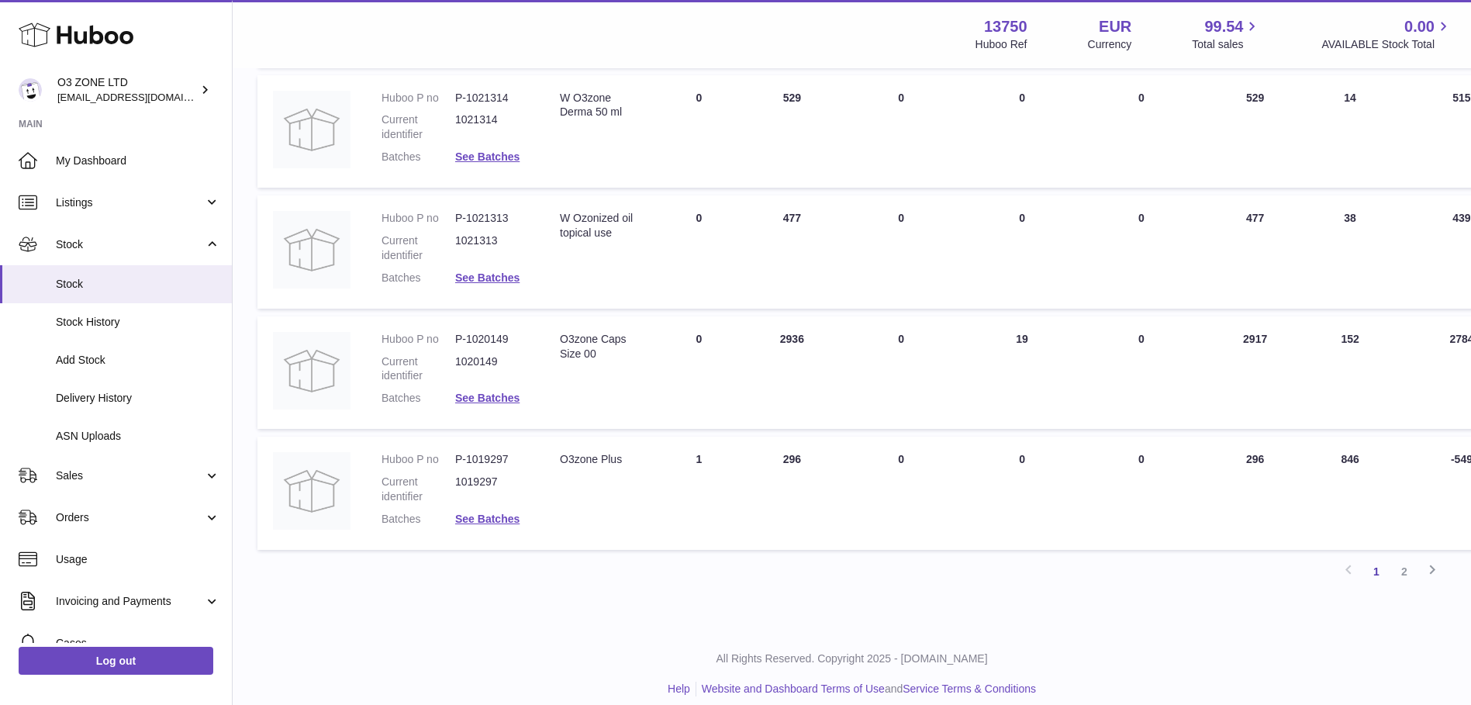
scroll to position [972, 0]
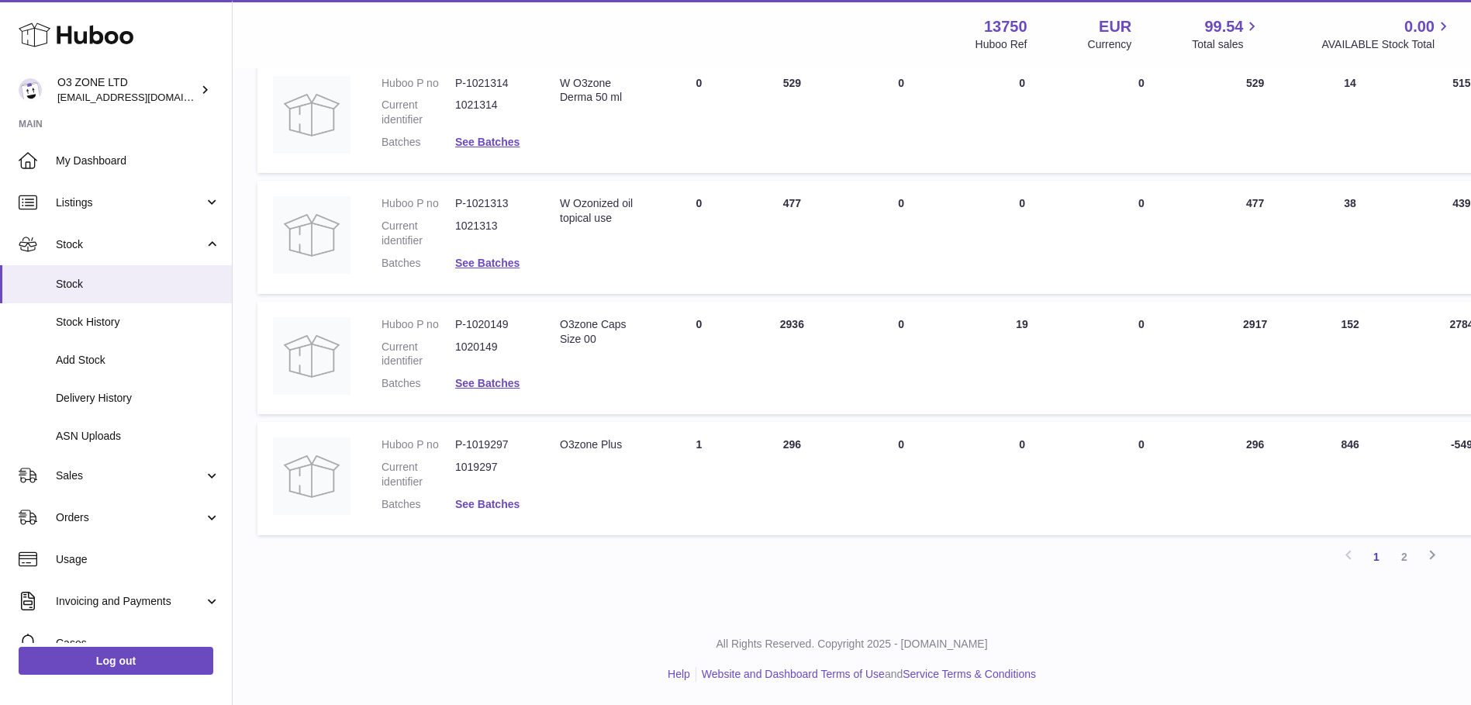
click at [499, 505] on link "See Batches" at bounding box center [487, 504] width 64 height 12
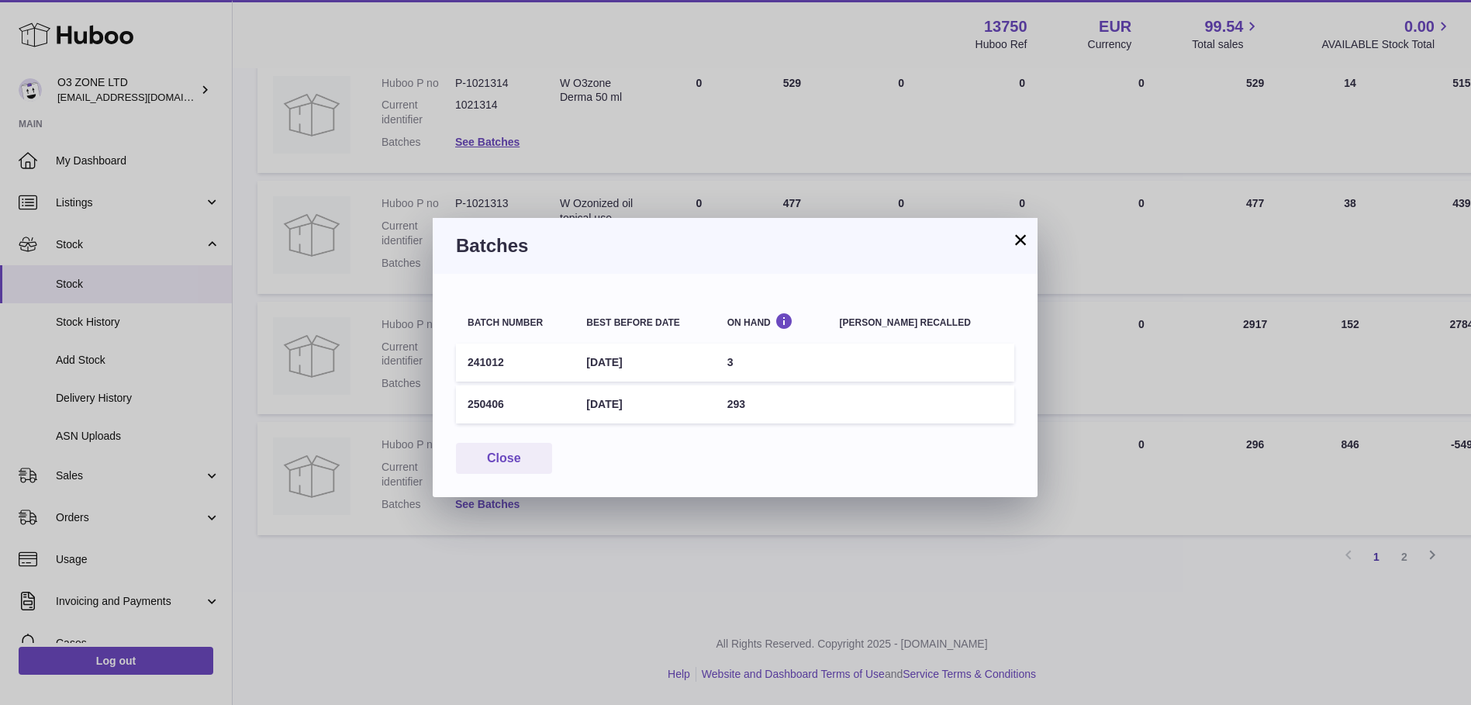
scroll to position [961, 0]
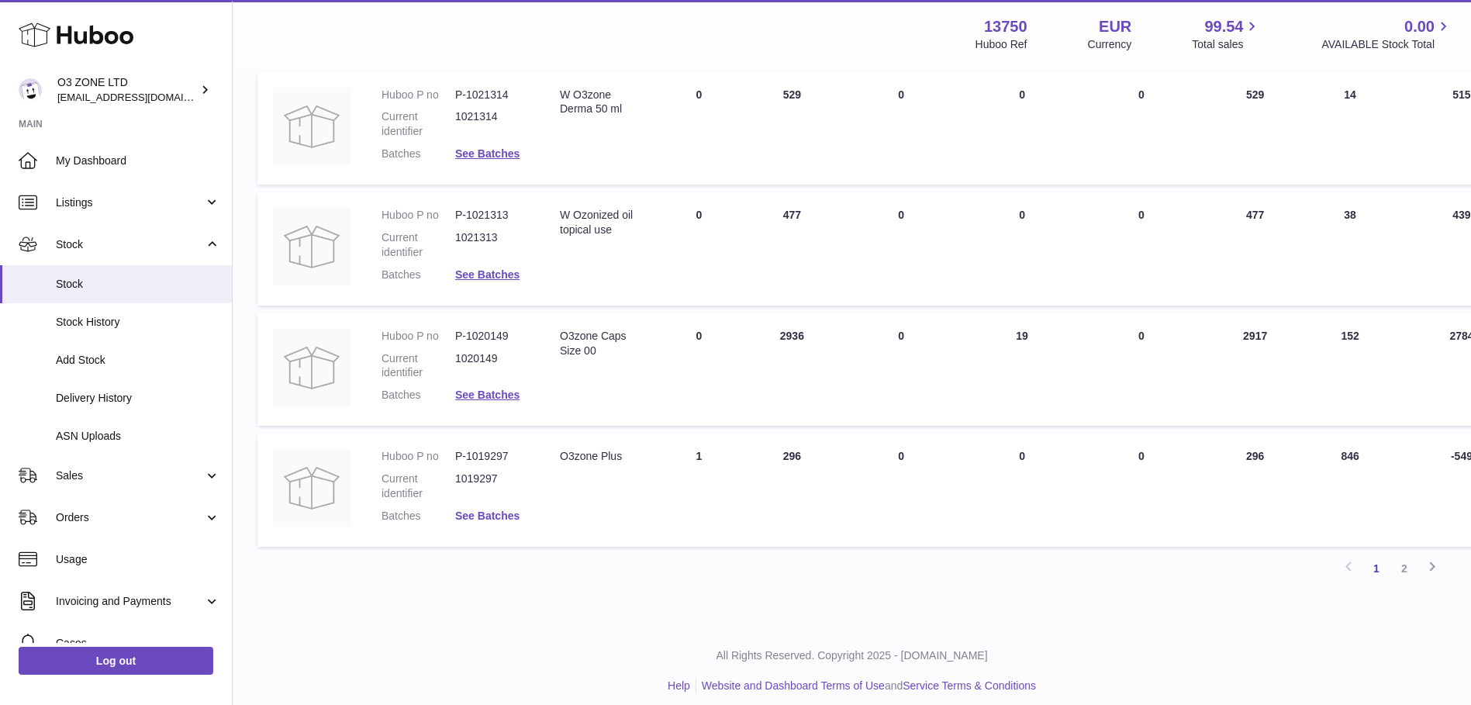
click at [499, 505] on div "× Batches Batch number Best before date On Hand [PERSON_NAME] recalled 241012 […" at bounding box center [735, 352] width 1471 height 705
